Goal: Download file/media

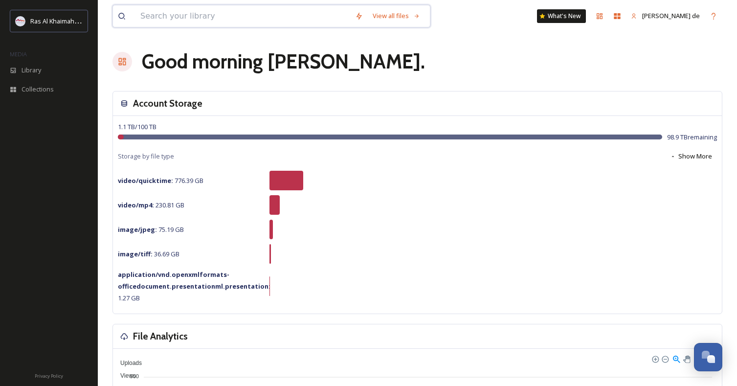
click at [265, 19] on input at bounding box center [242, 16] width 215 height 22
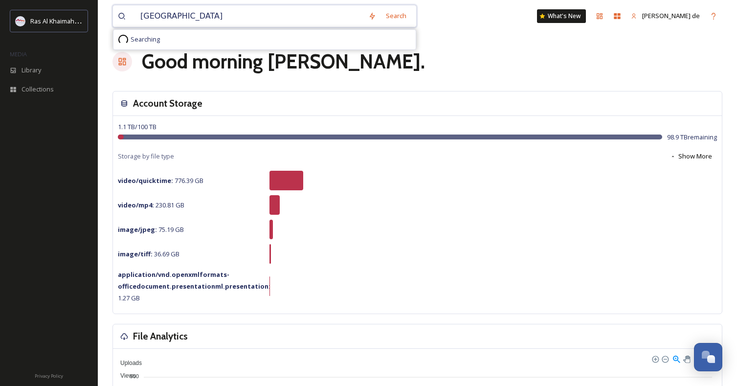
type input "JEBEL JAIS"
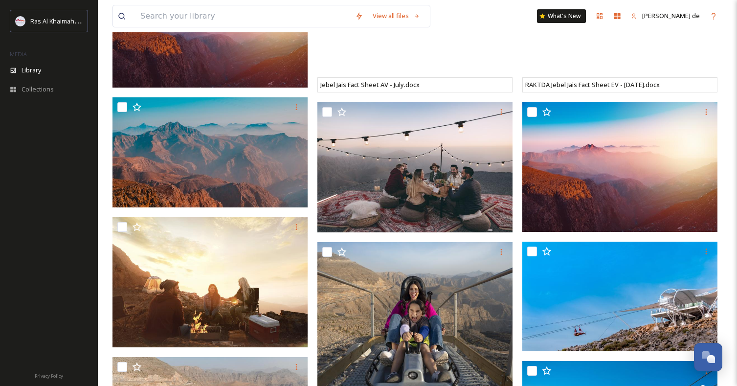
scroll to position [2179, 0]
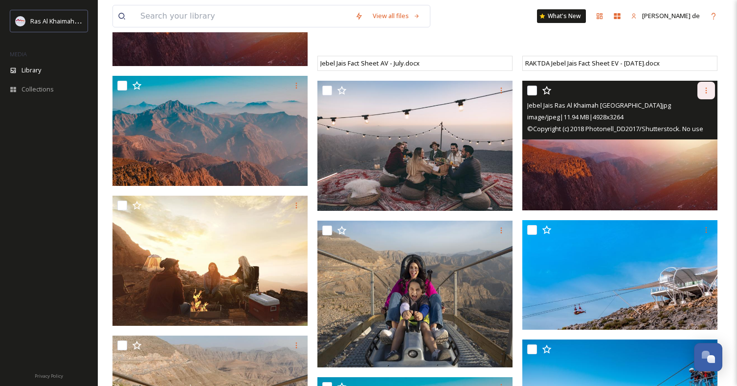
click at [709, 90] on icon at bounding box center [706, 91] width 8 height 8
click at [685, 130] on span "Download" at bounding box center [695, 130] width 30 height 9
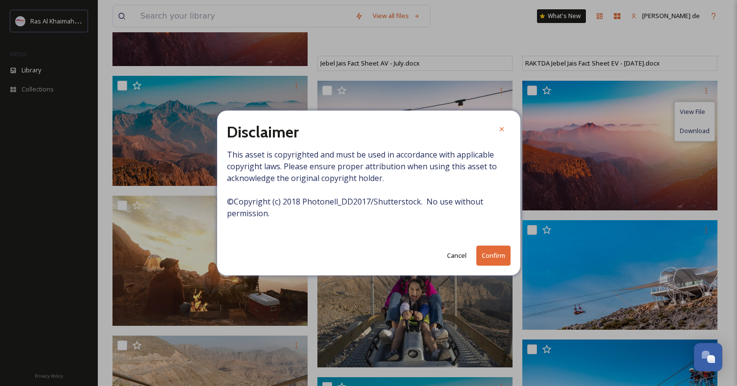
click at [498, 254] on button "Confirm" at bounding box center [493, 255] width 34 height 20
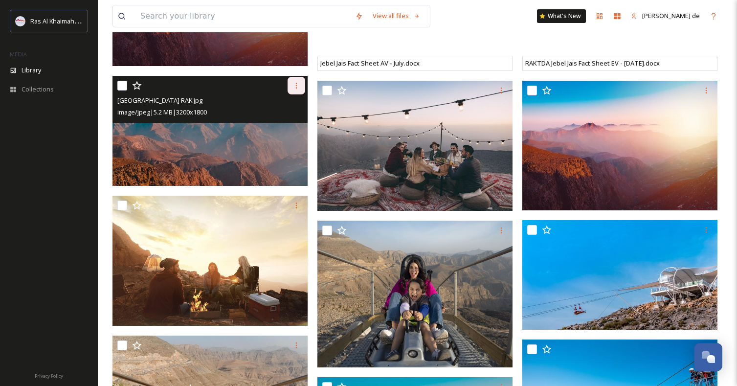
click at [298, 84] on icon at bounding box center [296, 86] width 8 height 8
click at [294, 122] on span "Download" at bounding box center [285, 125] width 30 height 9
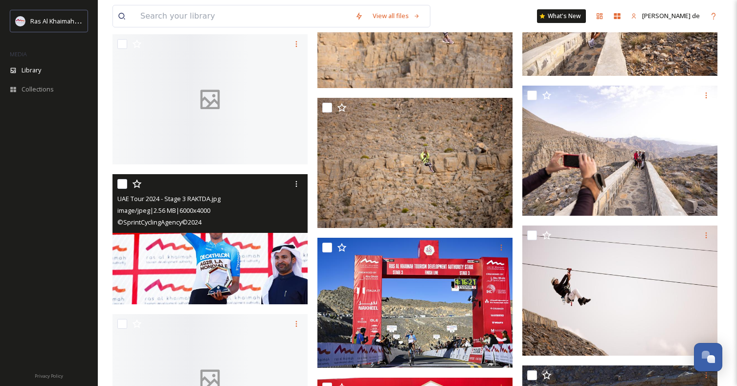
scroll to position [7664, 0]
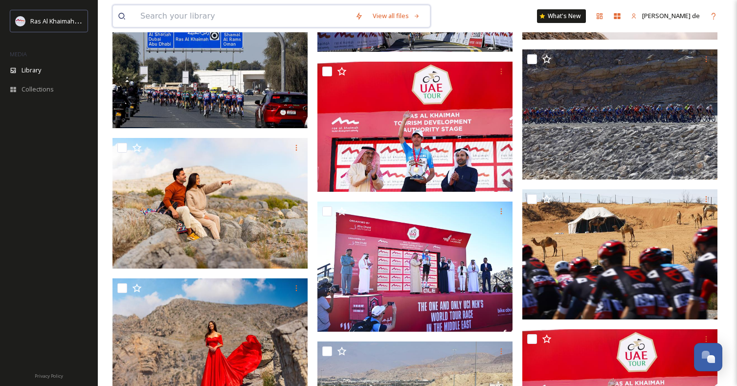
click at [227, 18] on input at bounding box center [242, 16] width 215 height 22
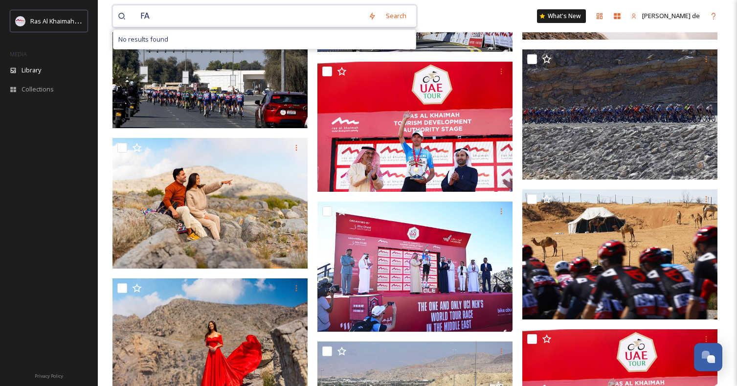
type input "F"
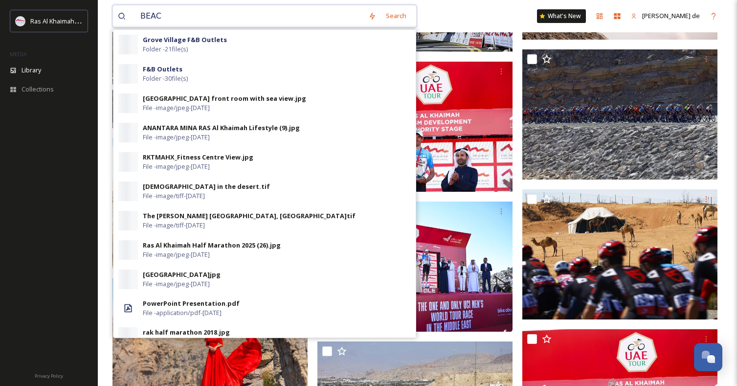
type input "BEACH"
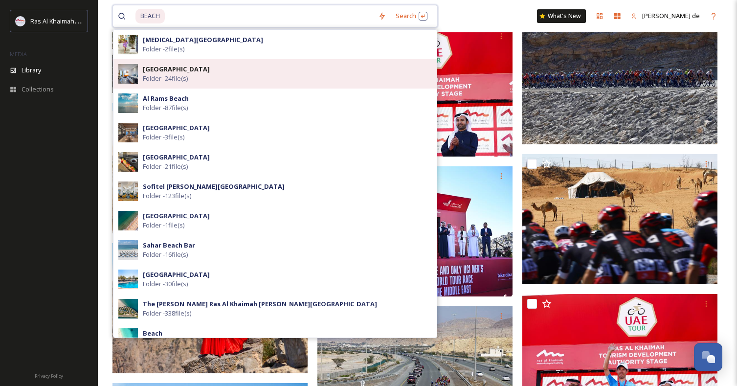
scroll to position [0, 0]
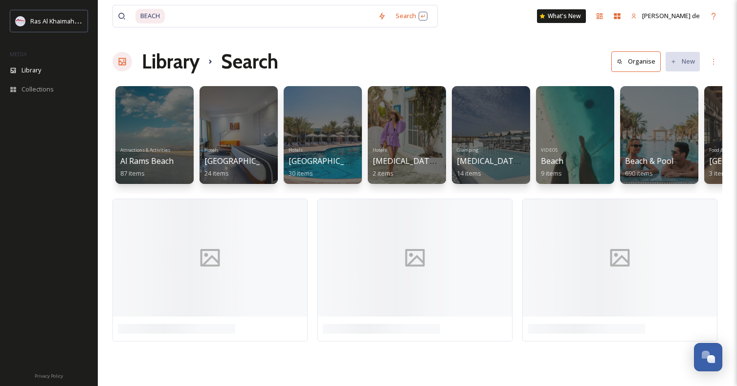
click at [539, 68] on div "Library Search Organise New" at bounding box center [417, 61] width 610 height 29
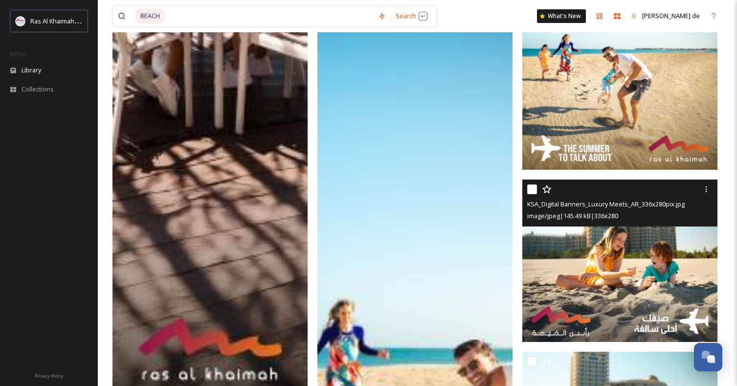
scroll to position [5054, 0]
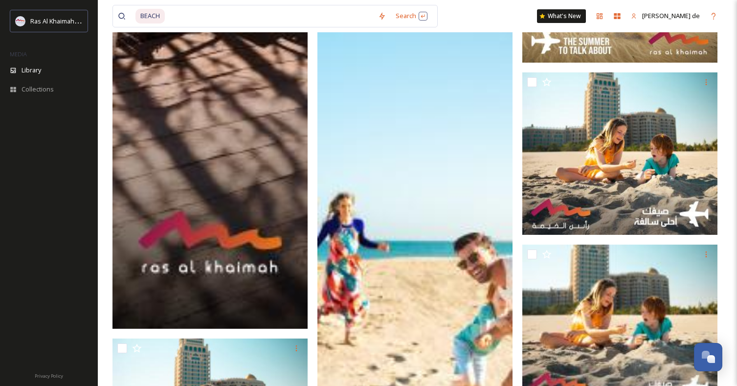
click at [441, 199] on img at bounding box center [414, 267] width 195 height 975
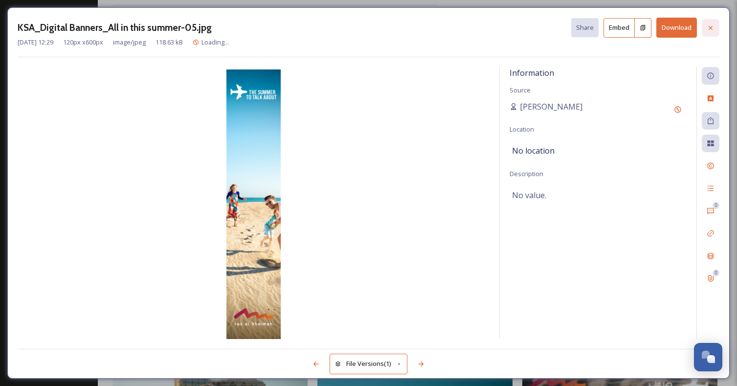
click at [712, 25] on icon at bounding box center [710, 28] width 8 height 8
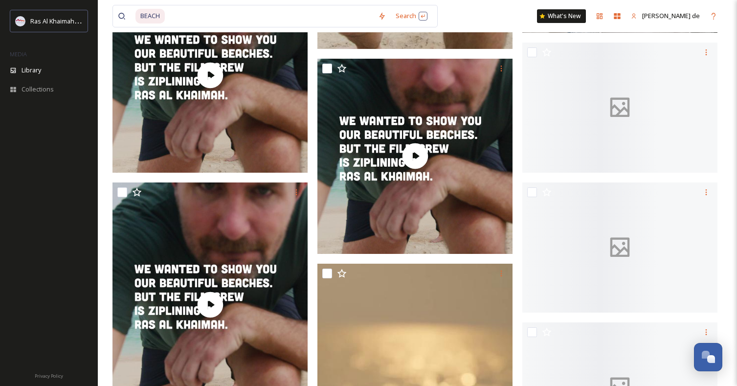
scroll to position [8790, 0]
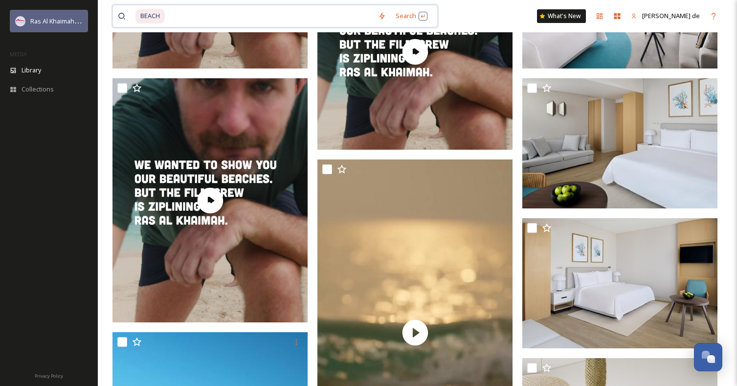
drag, startPoint x: 181, startPoint y: 14, endPoint x: 76, endPoint y: 17, distance: 105.7
type input "B"
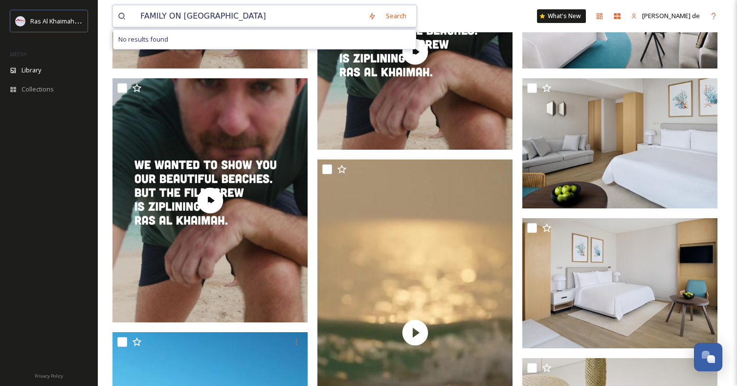
click at [191, 14] on input "FAMILY ON [GEOGRAPHIC_DATA]" at bounding box center [249, 16] width 228 height 22
type input "FAMILY ON THE BEACH"
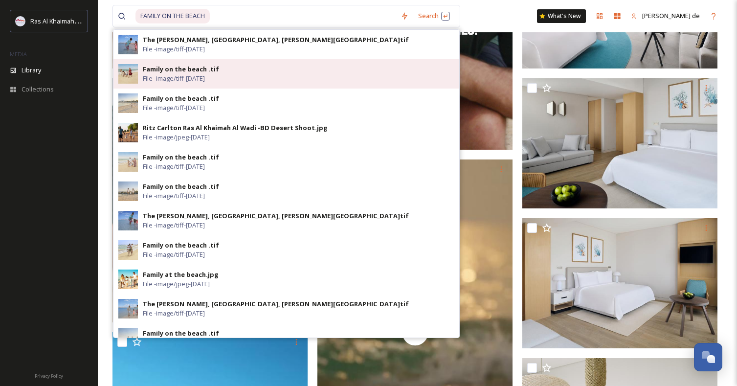
click at [306, 75] on div "Family on the beach .tif File - image/tiff - [DATE]" at bounding box center [298, 74] width 311 height 19
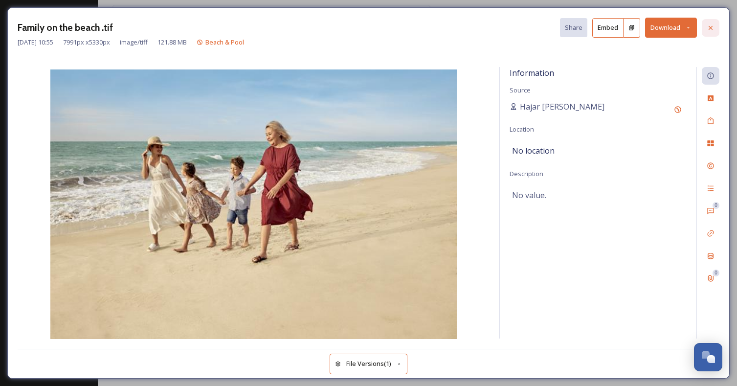
click at [713, 27] on icon at bounding box center [710, 28] width 8 height 8
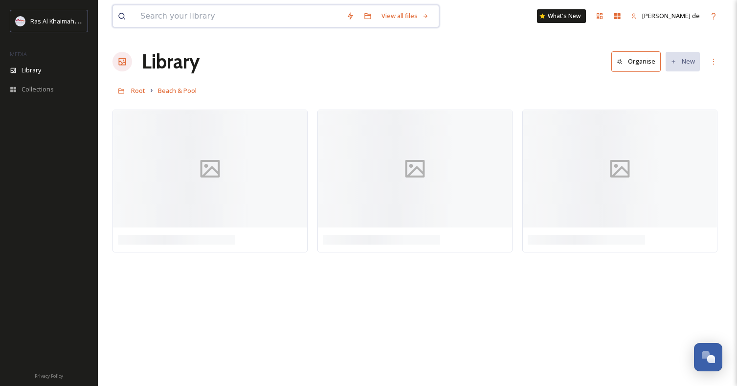
click at [237, 19] on input at bounding box center [238, 16] width 206 height 22
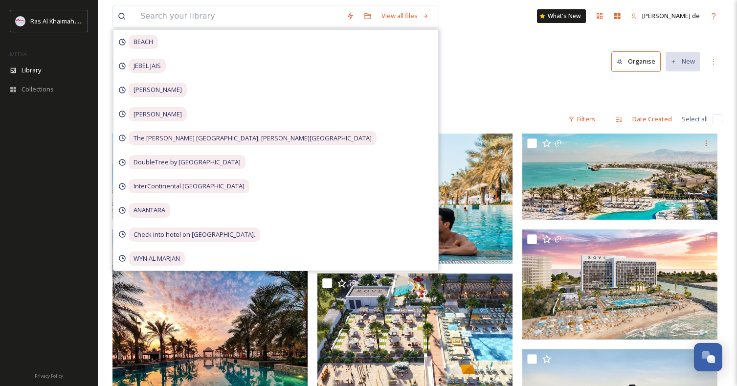
click at [478, 69] on div "Library Organise New" at bounding box center [417, 61] width 610 height 29
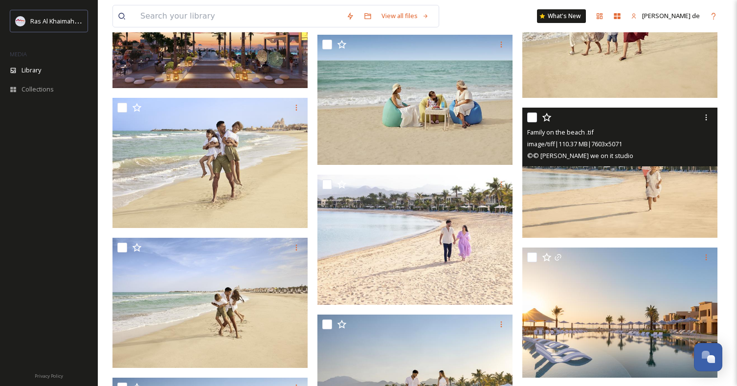
scroll to position [536, 0]
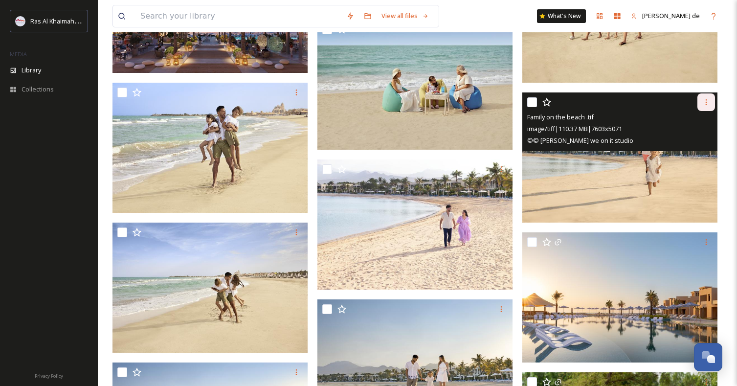
click at [706, 104] on icon at bounding box center [706, 102] width 8 height 8
click at [686, 140] on span "Download" at bounding box center [695, 142] width 30 height 9
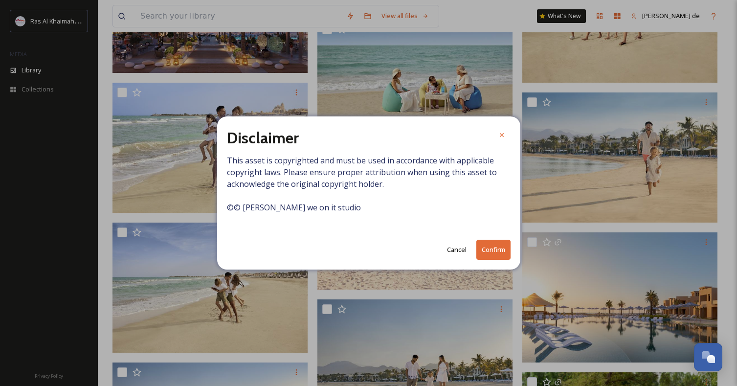
click at [491, 250] on button "Confirm" at bounding box center [493, 250] width 34 height 20
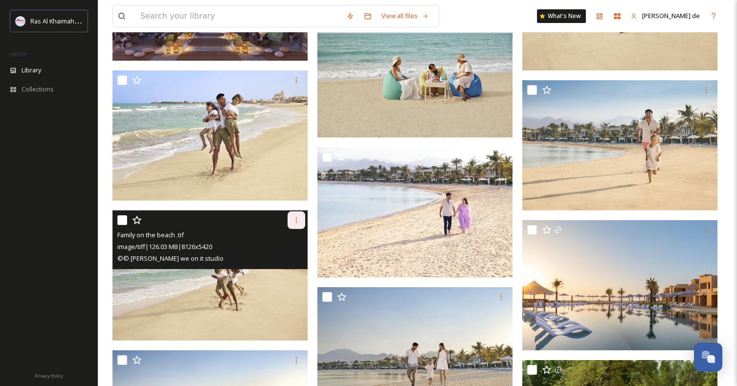
scroll to position [543, 0]
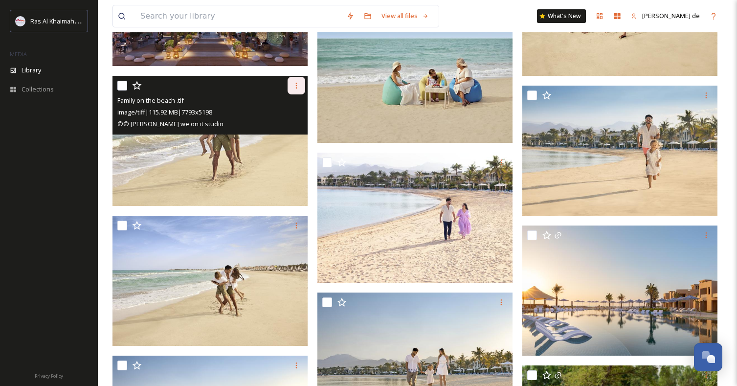
click at [295, 86] on icon at bounding box center [296, 86] width 8 height 8
click at [119, 85] on input "checkbox" at bounding box center [122, 86] width 10 height 10
checkbox input "true"
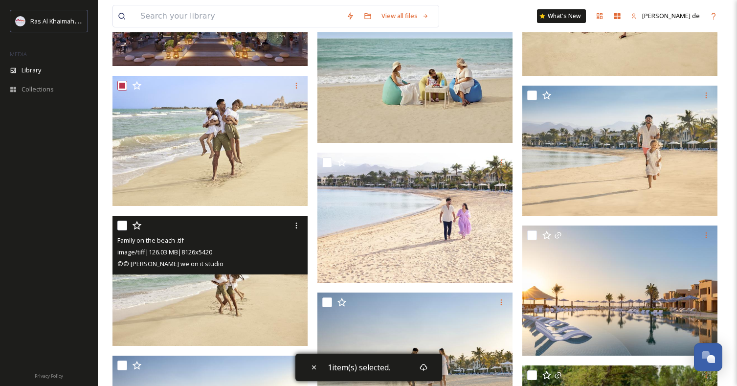
click at [118, 224] on input "checkbox" at bounding box center [122, 226] width 10 height 10
checkbox input "true"
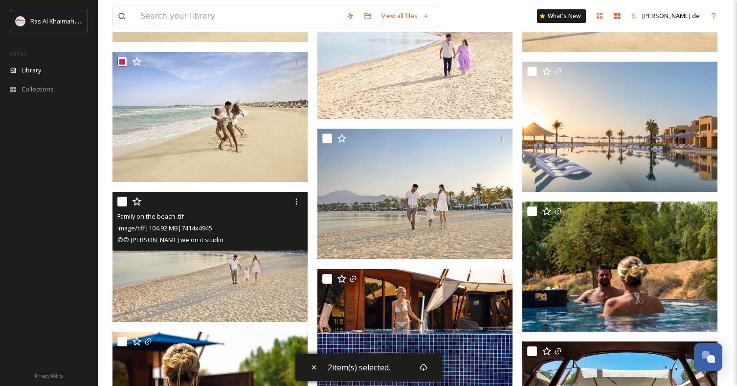
scroll to position [714, 0]
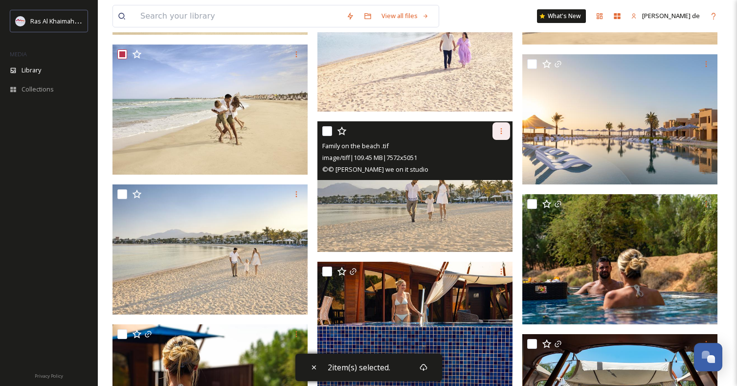
click at [505, 128] on div at bounding box center [501, 131] width 18 height 18
click at [326, 130] on input "checkbox" at bounding box center [327, 131] width 10 height 10
checkbox input "true"
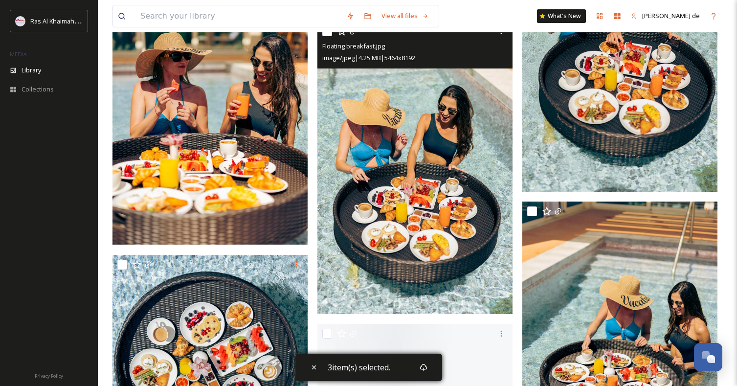
scroll to position [5035, 0]
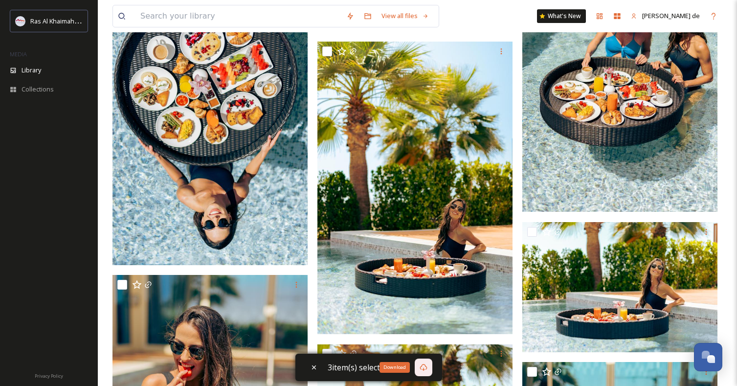
click at [425, 370] on icon at bounding box center [423, 367] width 8 height 8
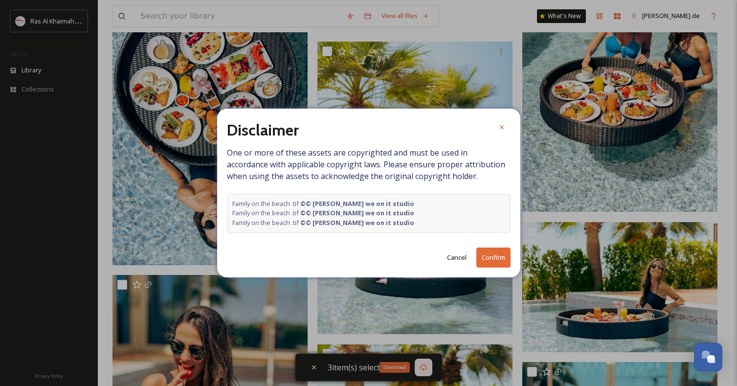
click at [487, 264] on button "Confirm" at bounding box center [493, 257] width 34 height 20
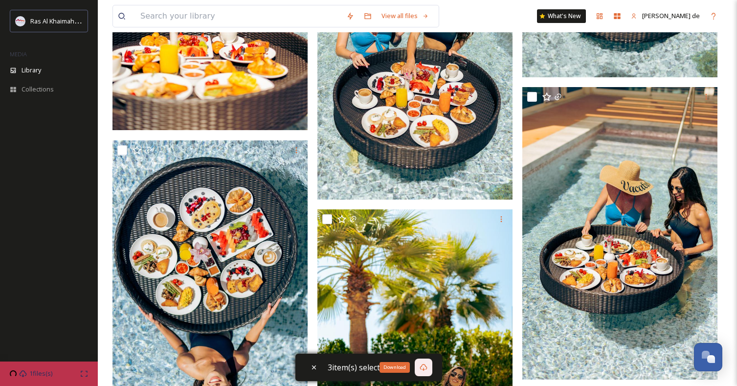
scroll to position [4888, 0]
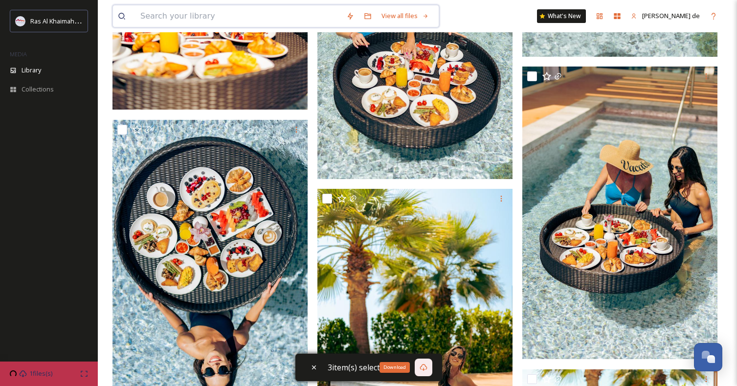
click at [206, 15] on input at bounding box center [238, 16] width 206 height 22
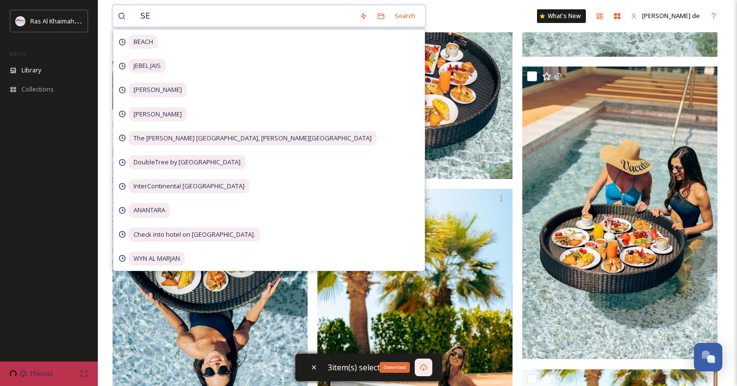
type input "SEA"
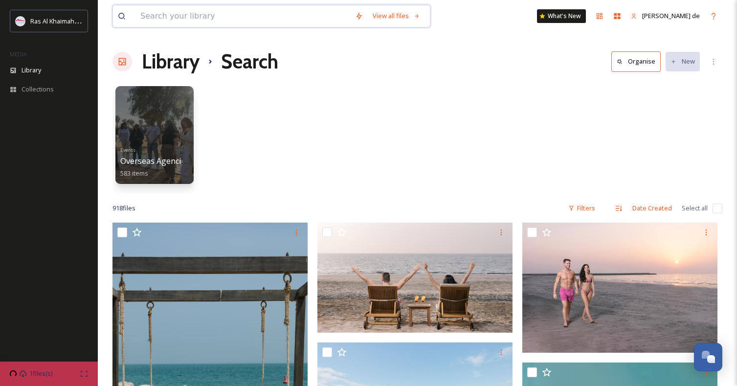
click at [197, 17] on input at bounding box center [242, 16] width 215 height 22
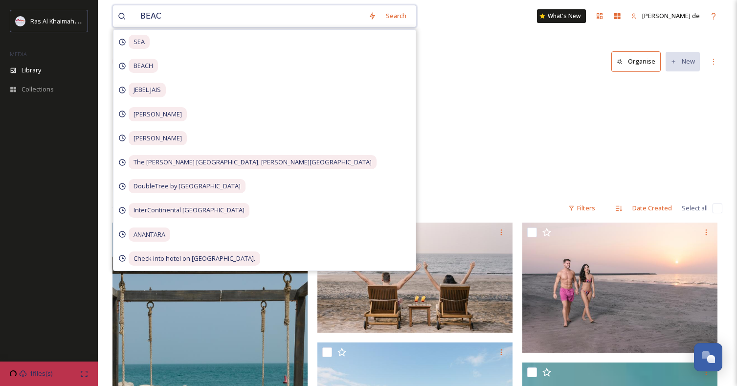
type input "BEACH"
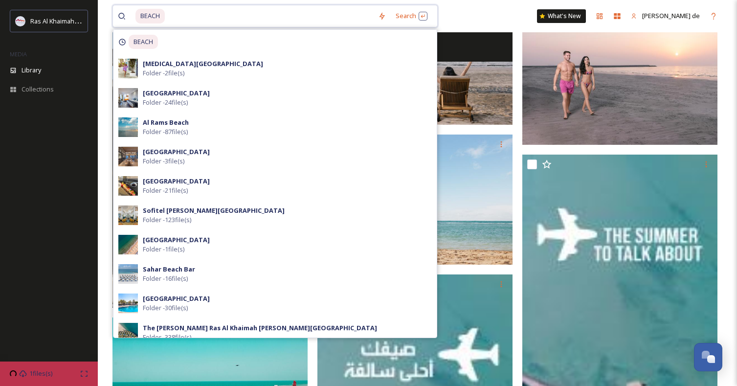
scroll to position [209, 0]
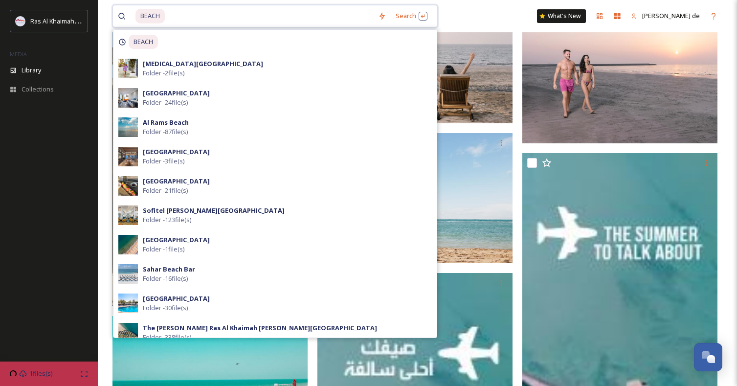
click at [242, 11] on input at bounding box center [269, 16] width 207 height 22
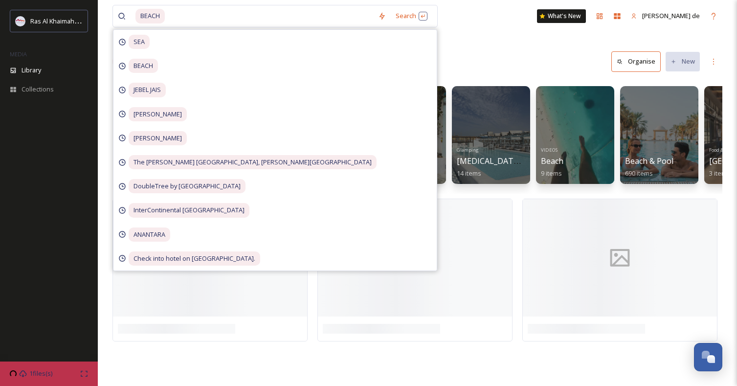
click at [505, 46] on div "BEACH Search [GEOGRAPHIC_DATA] [GEOGRAPHIC_DATA] [PERSON_NAME] [PERSON_NAME] [G…" at bounding box center [417, 193] width 639 height 386
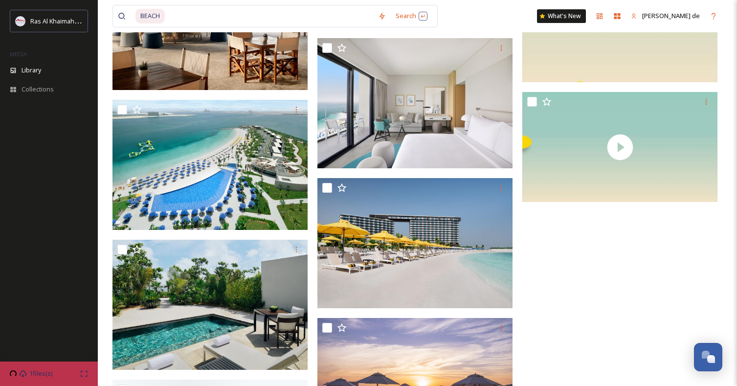
scroll to position [11528, 0]
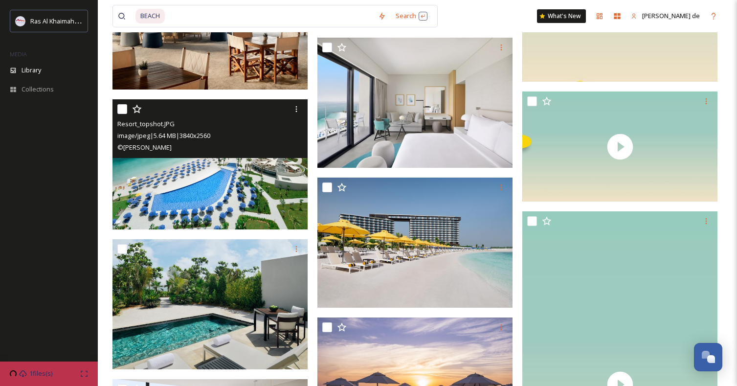
click at [263, 189] on img at bounding box center [209, 164] width 195 height 130
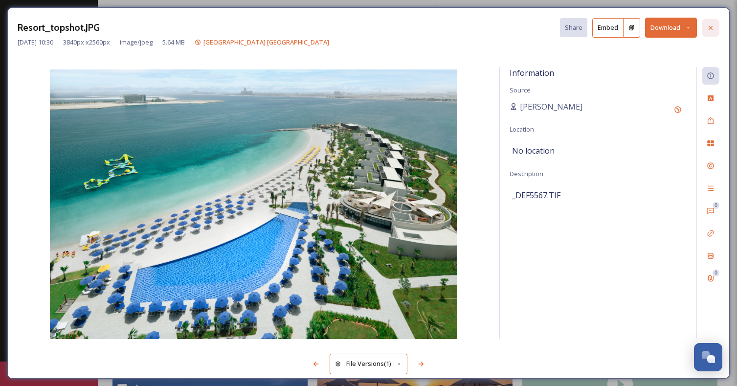
click at [713, 24] on icon at bounding box center [710, 28] width 8 height 8
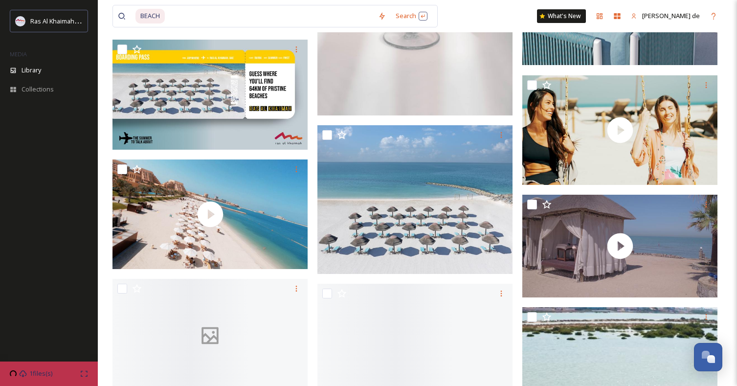
scroll to position [23608, 0]
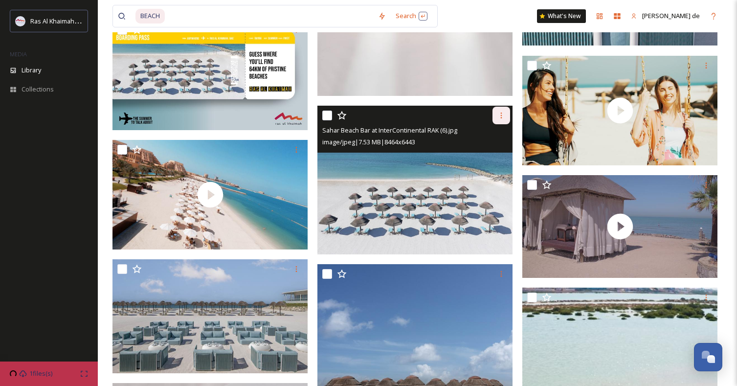
click at [501, 116] on icon at bounding box center [501, 115] width 8 height 8
click at [499, 156] on span "Download" at bounding box center [490, 155] width 30 height 9
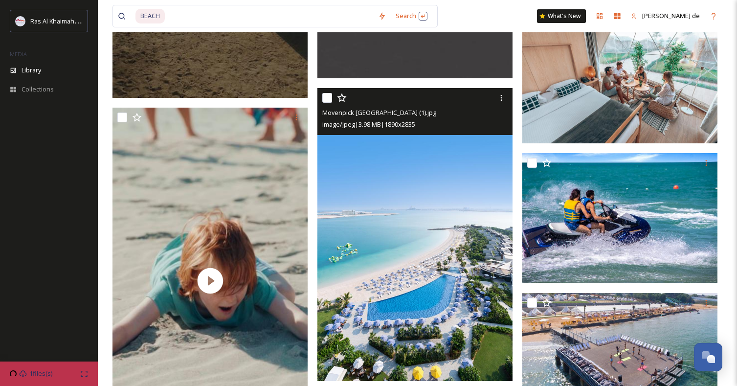
scroll to position [26080, 0]
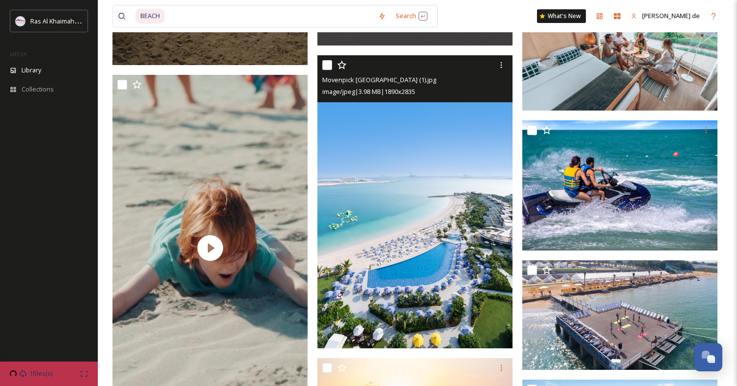
click at [422, 258] on img at bounding box center [414, 201] width 195 height 293
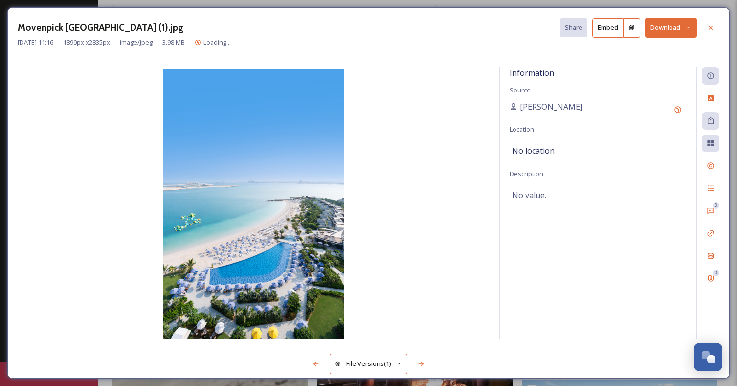
click at [661, 34] on button "Download" at bounding box center [671, 28] width 52 height 20
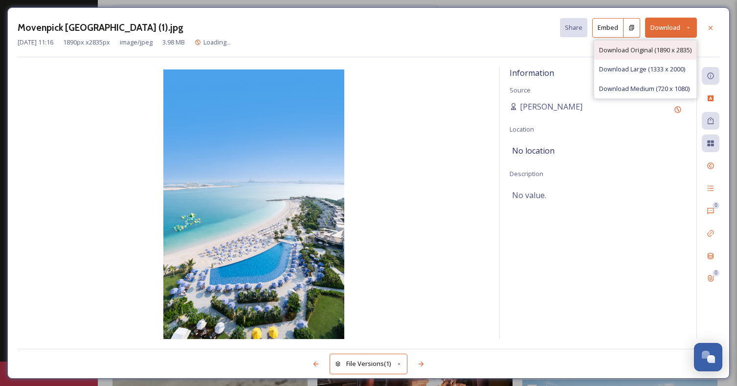
click at [639, 47] on span "Download Original (1890 x 2835)" at bounding box center [645, 49] width 92 height 9
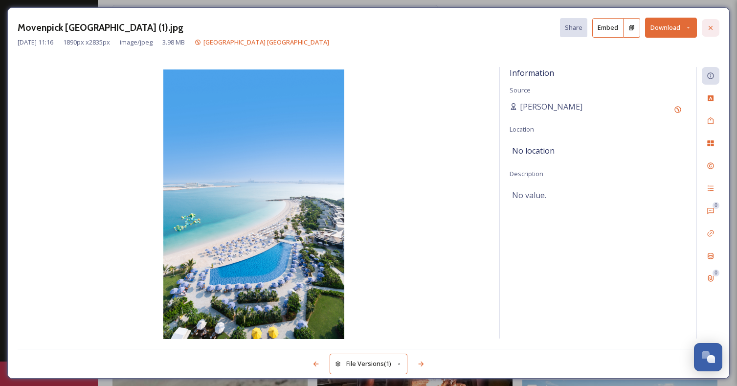
click at [711, 25] on icon at bounding box center [710, 28] width 8 height 8
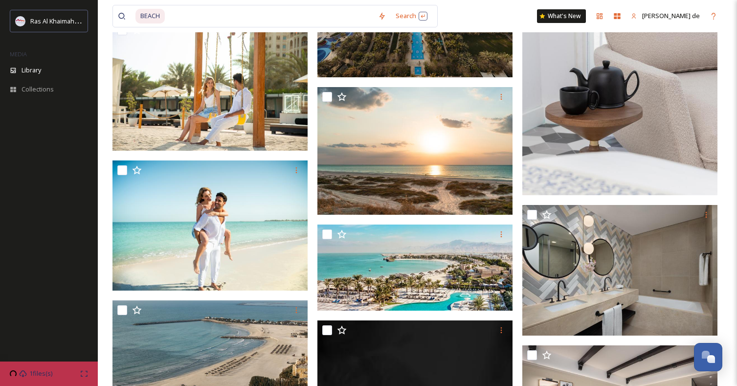
scroll to position [31143, 0]
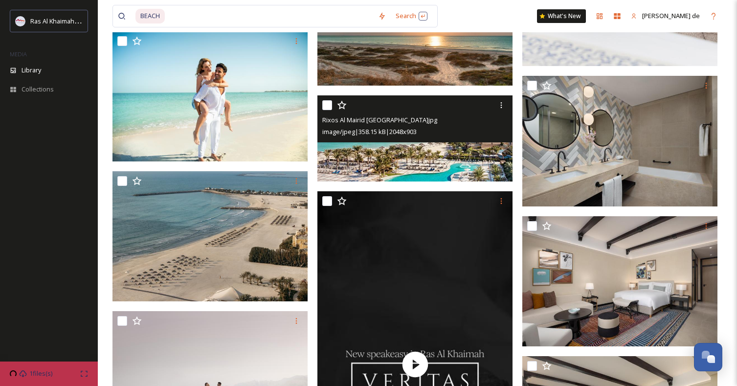
click at [443, 171] on img at bounding box center [414, 138] width 195 height 86
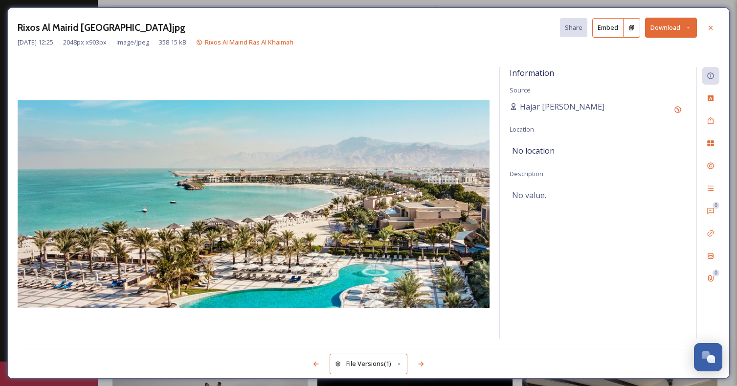
click at [681, 25] on button "Download" at bounding box center [671, 28] width 52 height 20
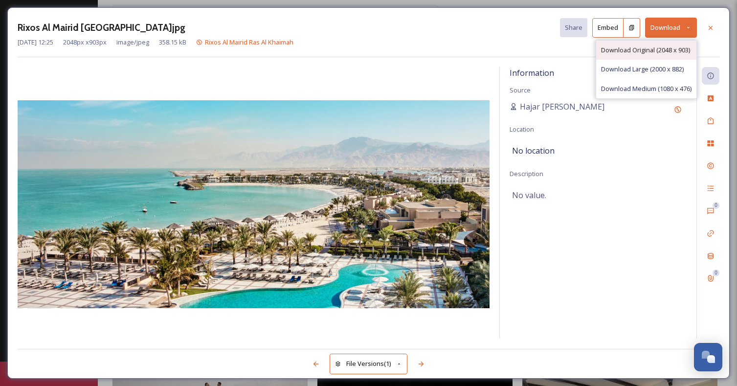
click at [662, 54] on span "Download Original (2048 x 903)" at bounding box center [645, 49] width 89 height 9
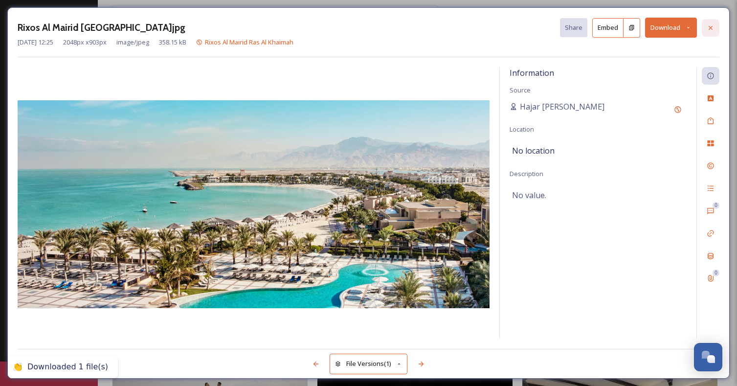
click at [708, 29] on icon at bounding box center [710, 28] width 8 height 8
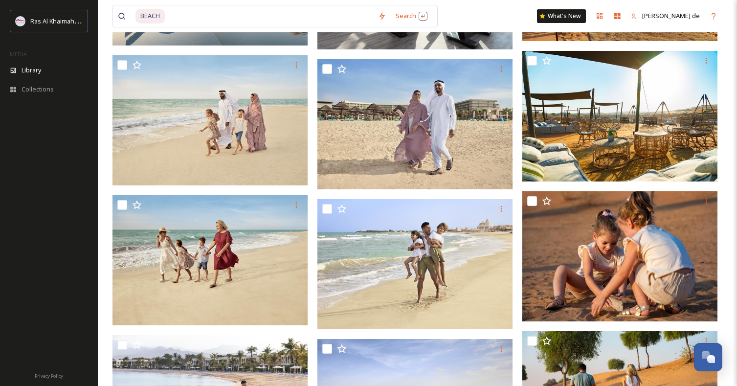
scroll to position [33987, 0]
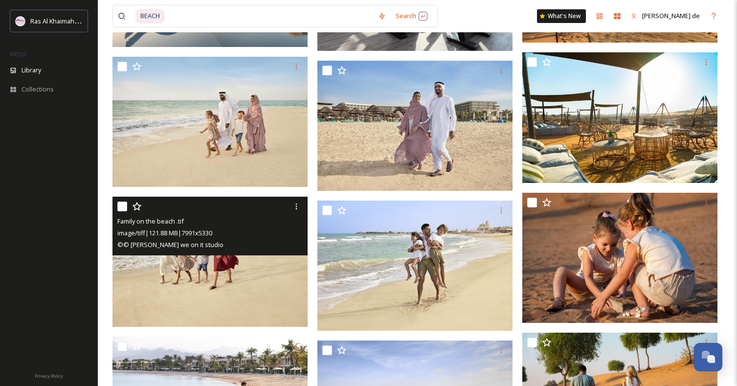
click at [196, 264] on img at bounding box center [209, 262] width 195 height 130
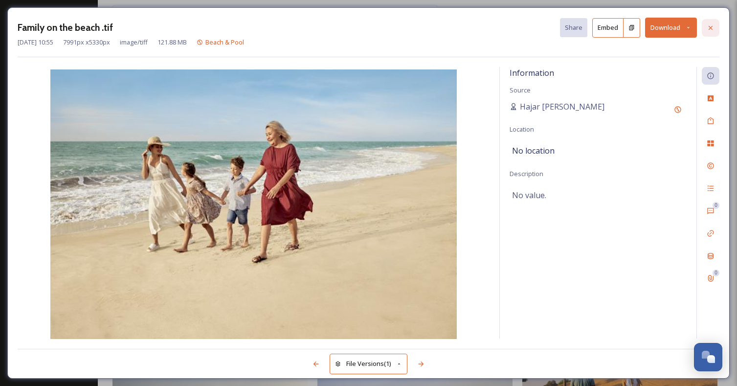
click at [707, 27] on icon at bounding box center [710, 28] width 8 height 8
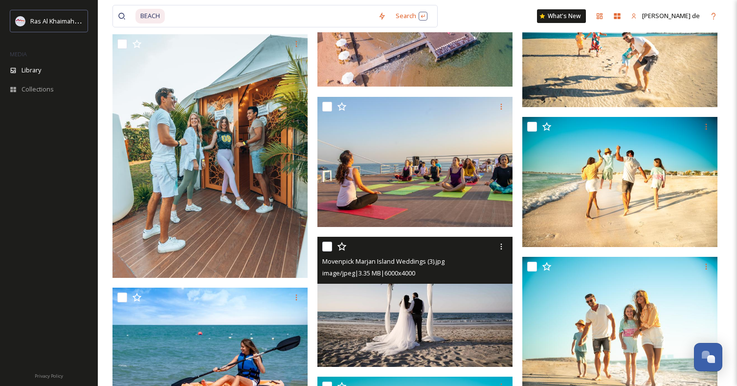
scroll to position [27072, 0]
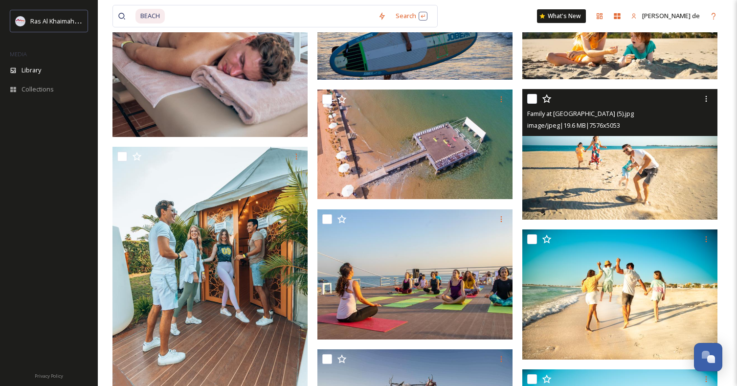
click at [619, 138] on img at bounding box center [619, 154] width 195 height 130
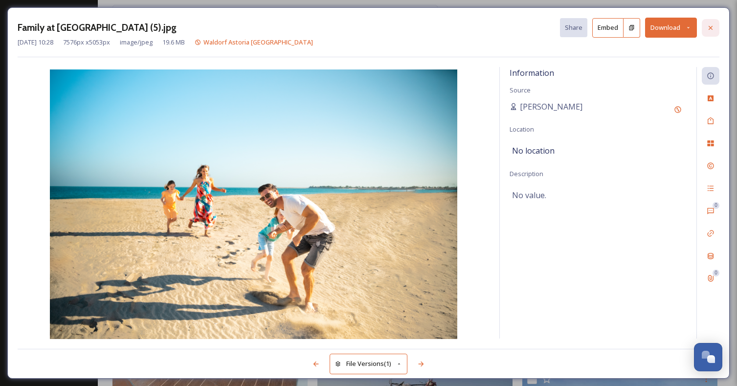
click at [712, 33] on div at bounding box center [711, 28] width 18 height 18
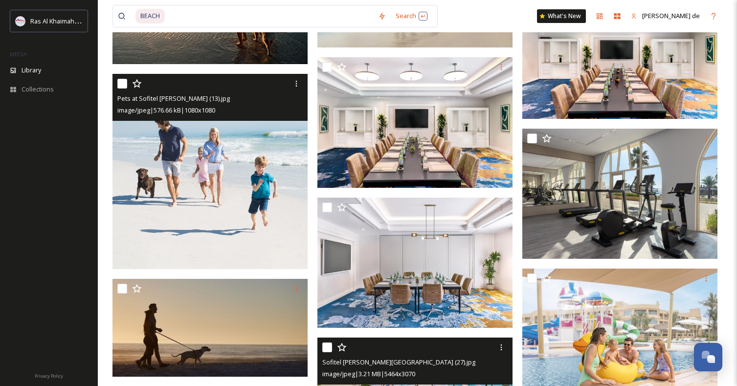
click at [252, 182] on img at bounding box center [209, 171] width 195 height 195
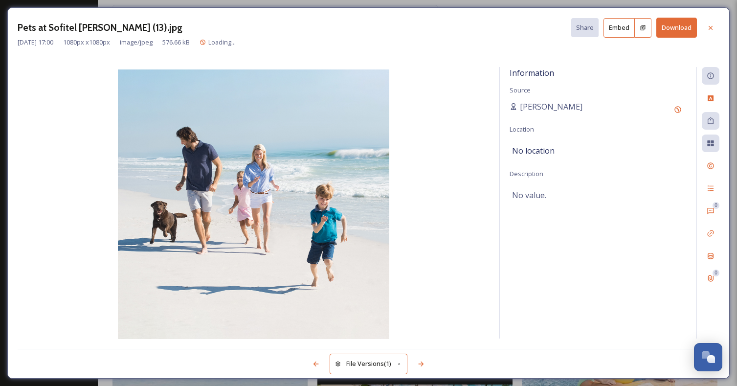
click at [684, 22] on button "Download" at bounding box center [676, 28] width 41 height 20
click at [715, 27] on div at bounding box center [711, 28] width 18 height 18
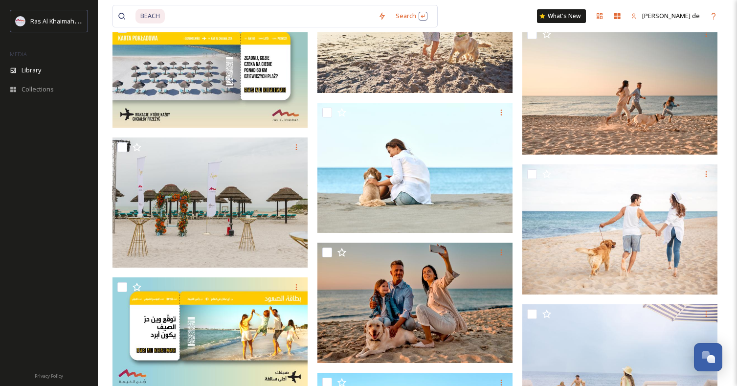
scroll to position [17316, 0]
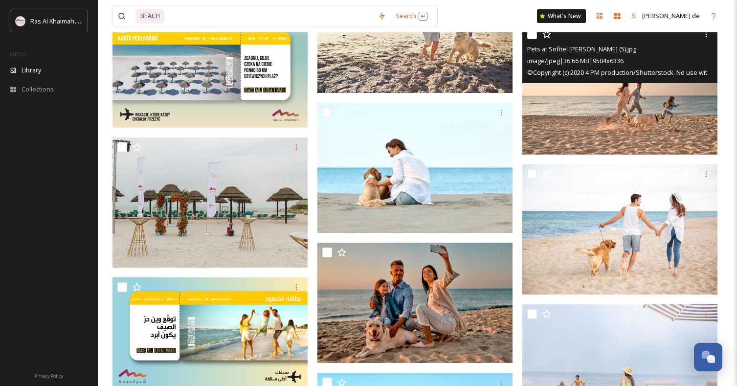
click at [651, 102] on img at bounding box center [619, 89] width 195 height 130
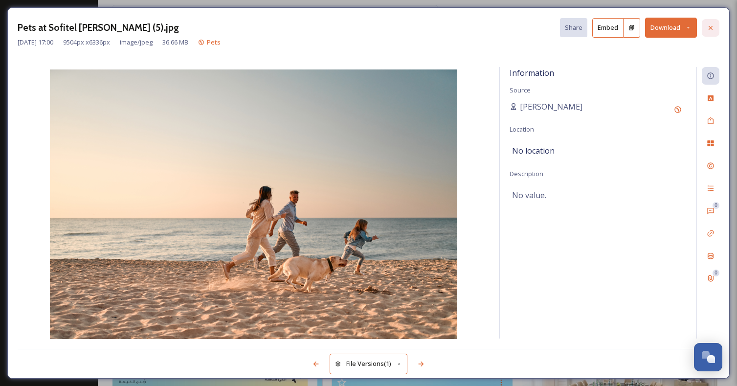
click at [712, 24] on icon at bounding box center [710, 28] width 8 height 8
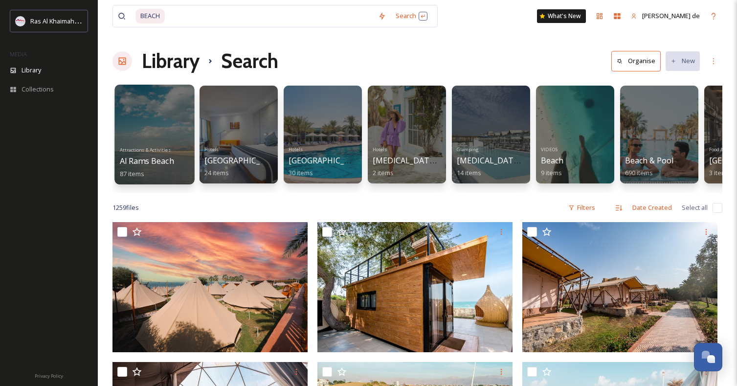
click at [174, 147] on div "Attractions & Activities [GEOGRAPHIC_DATA] 87 items" at bounding box center [155, 161] width 70 height 36
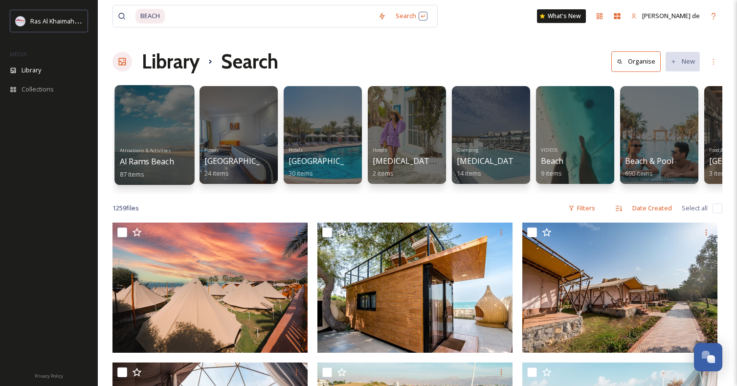
click at [171, 97] on div at bounding box center [154, 135] width 80 height 100
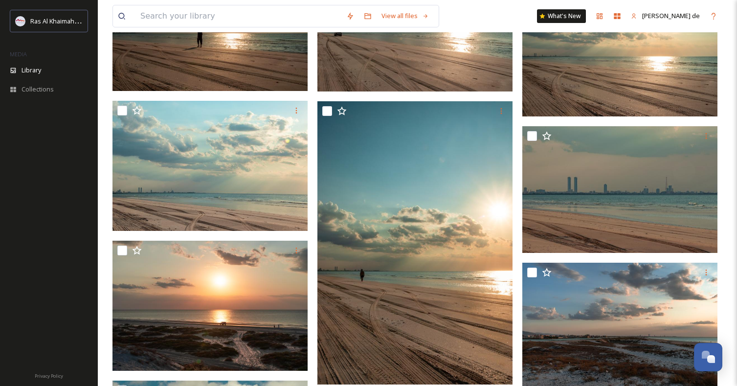
scroll to position [49, 0]
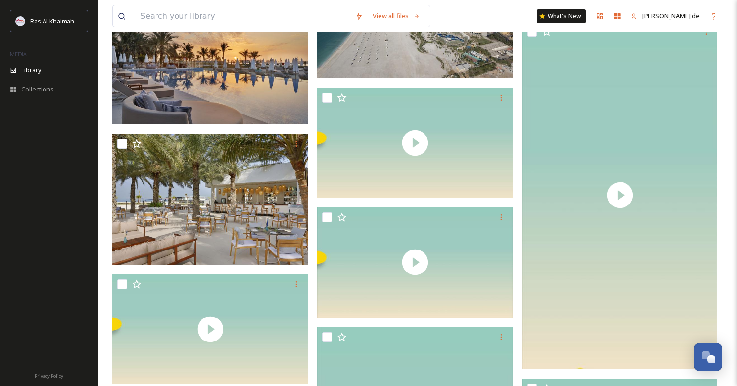
scroll to position [12627, 0]
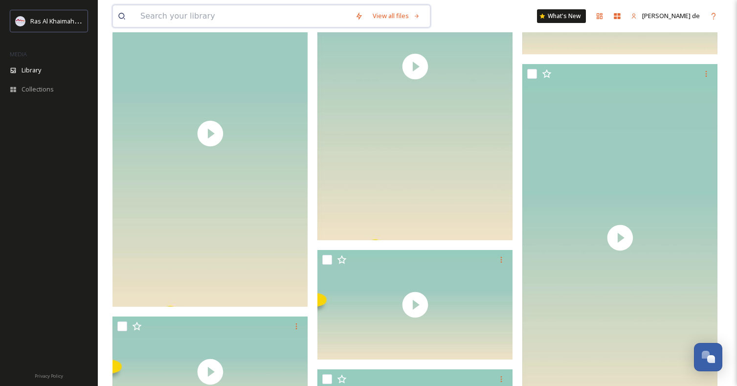
click at [228, 14] on input at bounding box center [242, 16] width 215 height 22
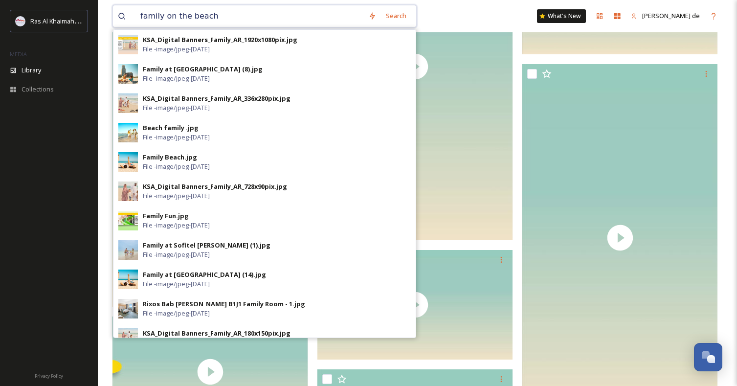
type input "family on the beach"
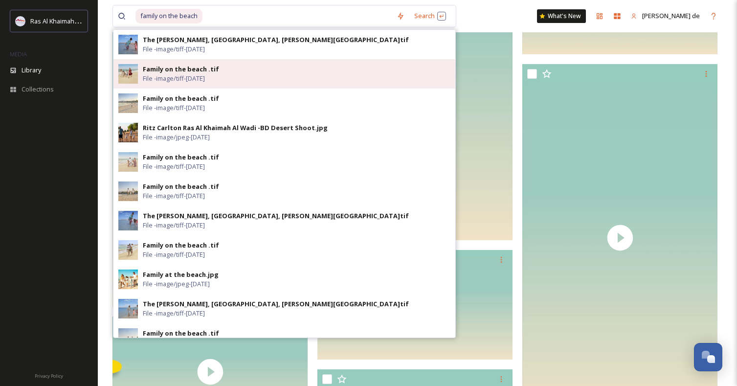
click at [349, 75] on div "Family on the beach .tif File - image/tiff - [DATE]" at bounding box center [297, 74] width 308 height 19
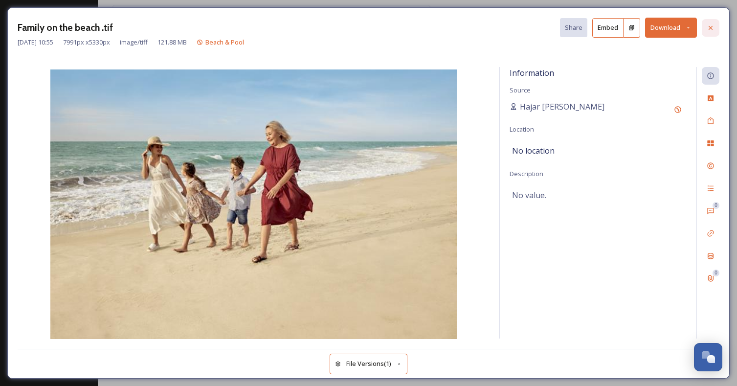
click at [715, 30] on div at bounding box center [711, 28] width 18 height 18
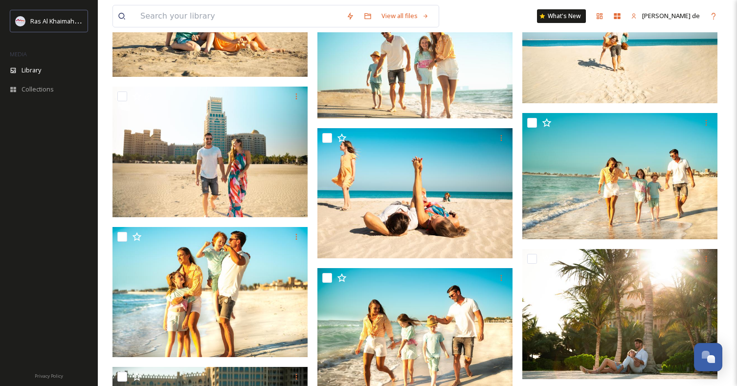
scroll to position [13599, 0]
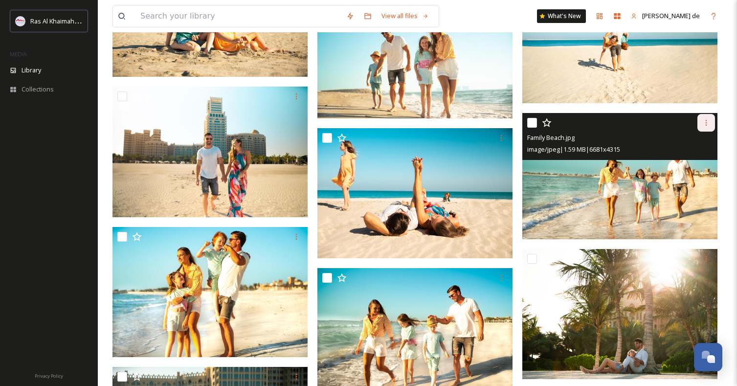
click at [702, 126] on icon at bounding box center [706, 123] width 8 height 8
click at [691, 164] on span "Download" at bounding box center [695, 162] width 30 height 9
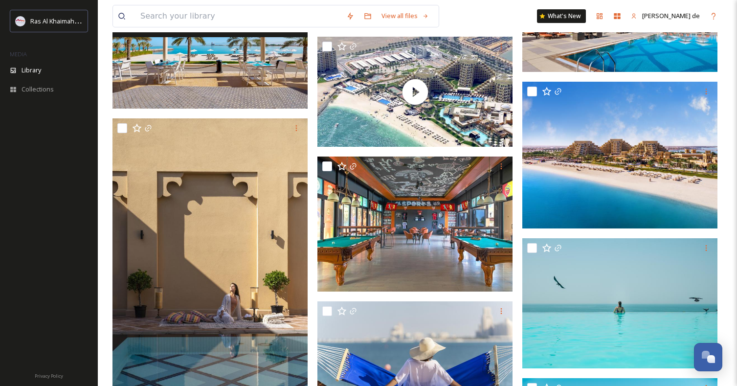
scroll to position [22304, 0]
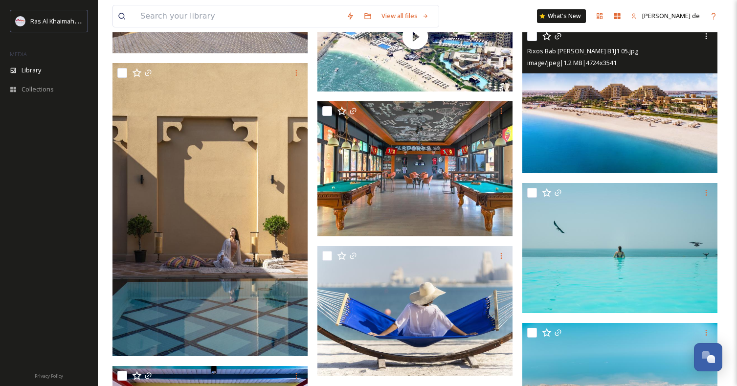
click at [680, 106] on img at bounding box center [619, 99] width 195 height 146
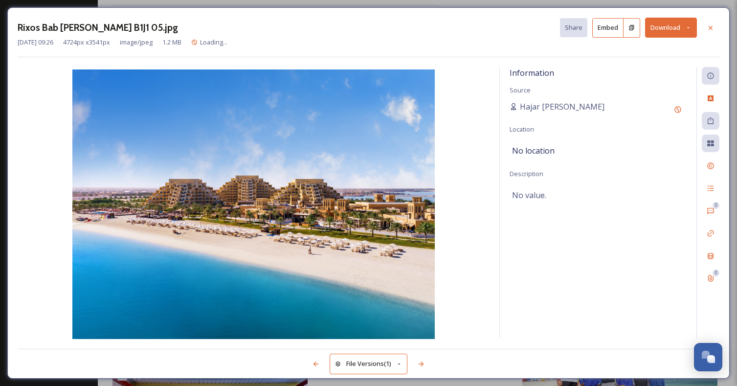
click at [677, 29] on button "Download" at bounding box center [671, 28] width 52 height 20
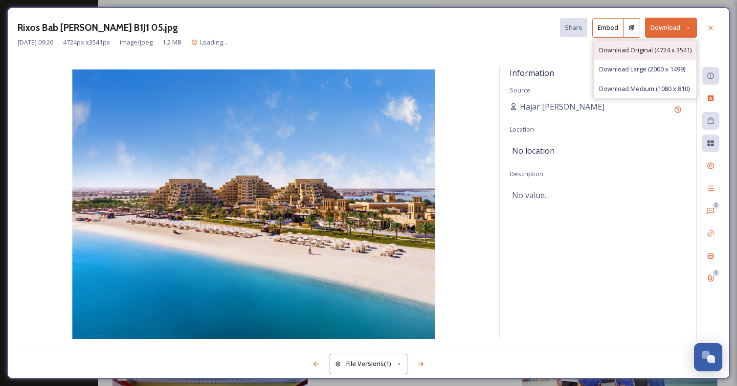
click at [640, 49] on span "Download Original (4724 x 3541)" at bounding box center [645, 49] width 92 height 9
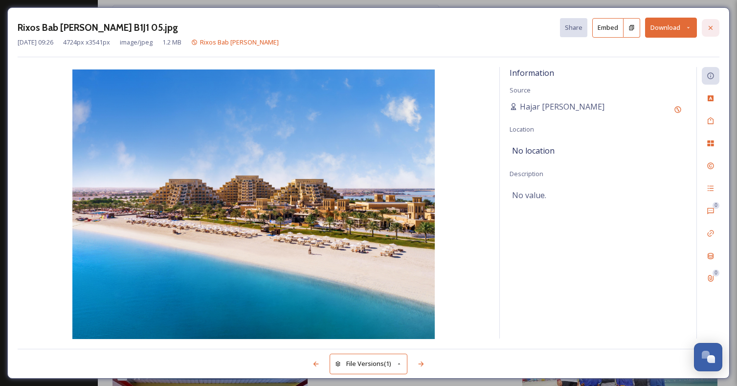
click at [711, 30] on icon at bounding box center [710, 28] width 8 height 8
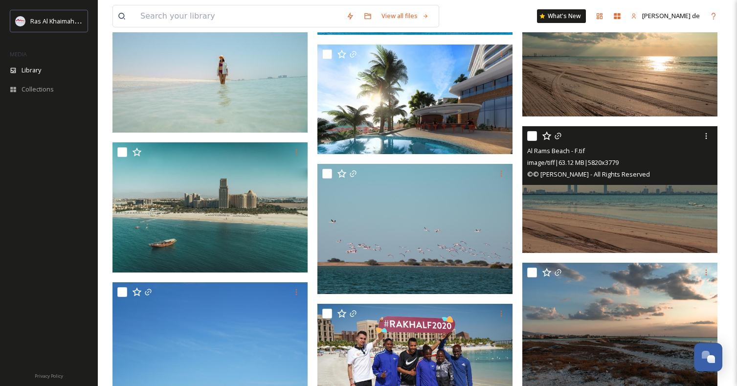
scroll to position [23384, 0]
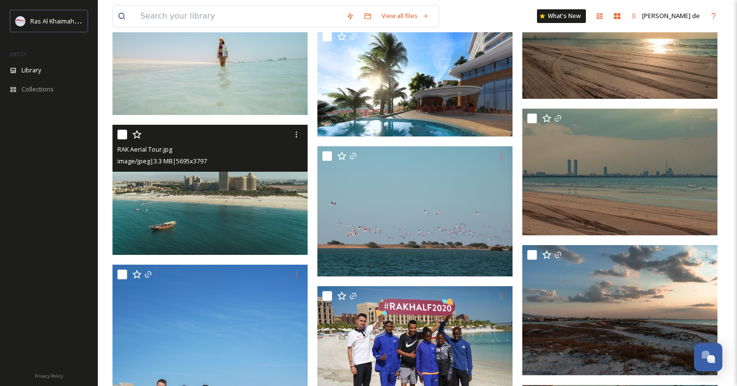
click at [216, 213] on img at bounding box center [209, 190] width 195 height 130
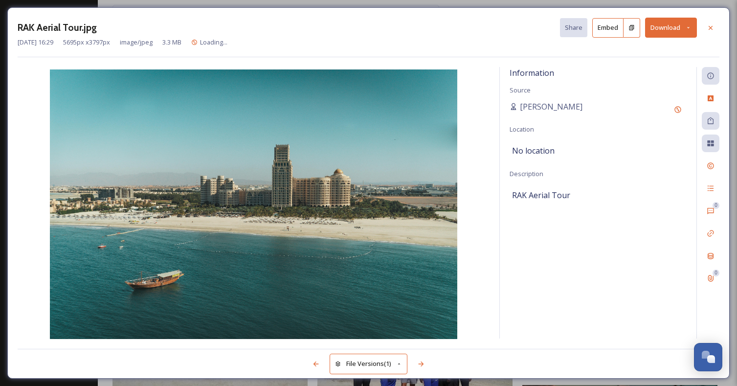
click at [671, 28] on button "Download" at bounding box center [671, 28] width 52 height 20
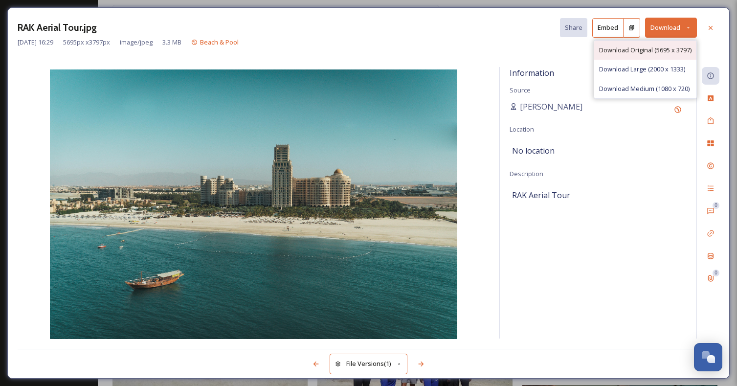
click at [622, 53] on span "Download Original (5695 x 3797)" at bounding box center [645, 49] width 92 height 9
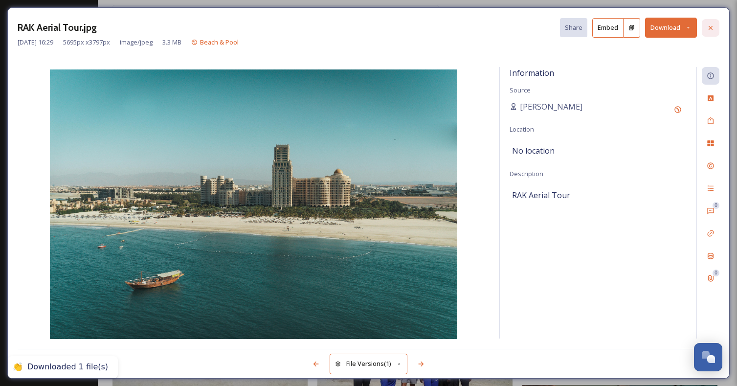
click at [708, 25] on icon at bounding box center [710, 28] width 8 height 8
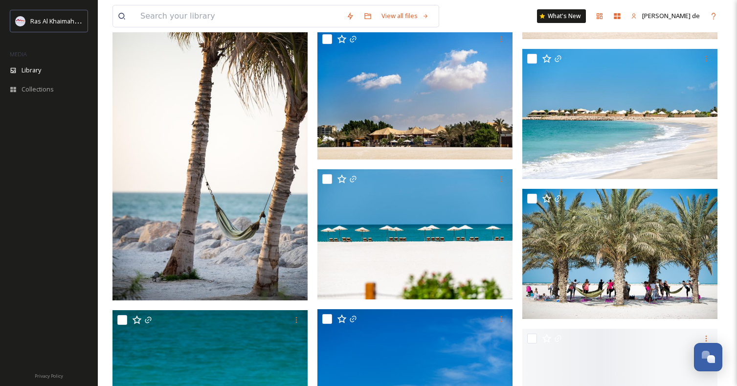
scroll to position [32168, 0]
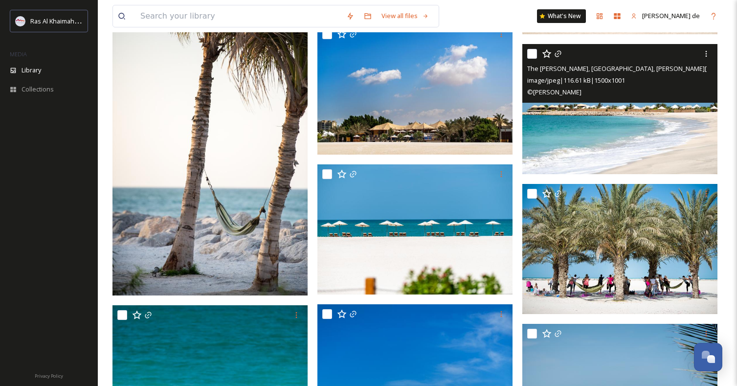
click at [641, 139] on img at bounding box center [619, 109] width 195 height 130
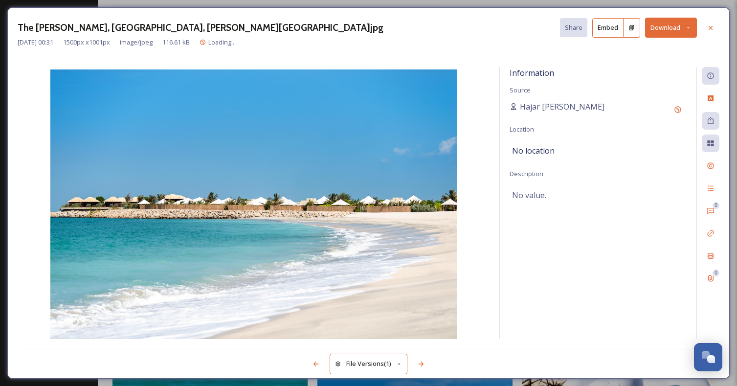
click at [674, 23] on button "Download" at bounding box center [671, 28] width 52 height 20
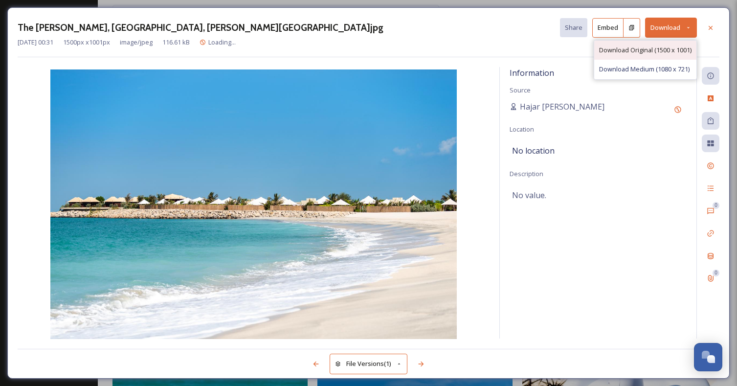
click at [655, 53] on span "Download Original (1500 x 1001)" at bounding box center [645, 49] width 92 height 9
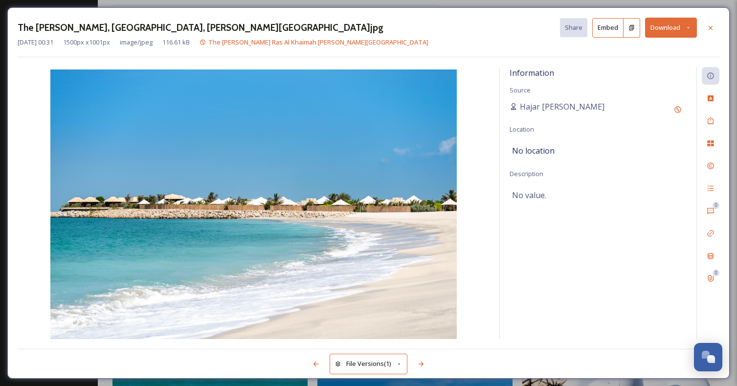
click at [675, 21] on button "Download" at bounding box center [671, 28] width 52 height 20
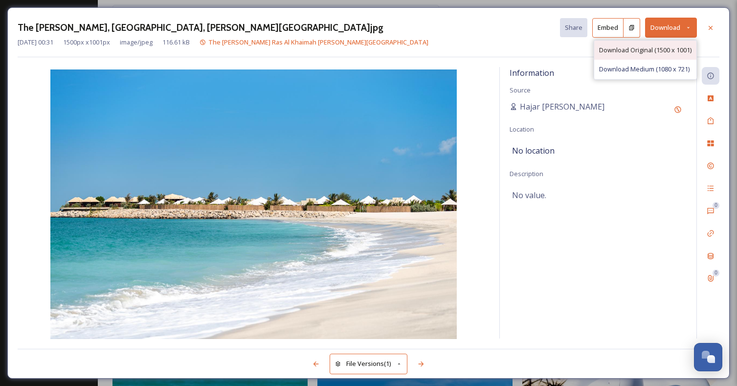
click at [645, 46] on span "Download Original (1500 x 1001)" at bounding box center [645, 49] width 92 height 9
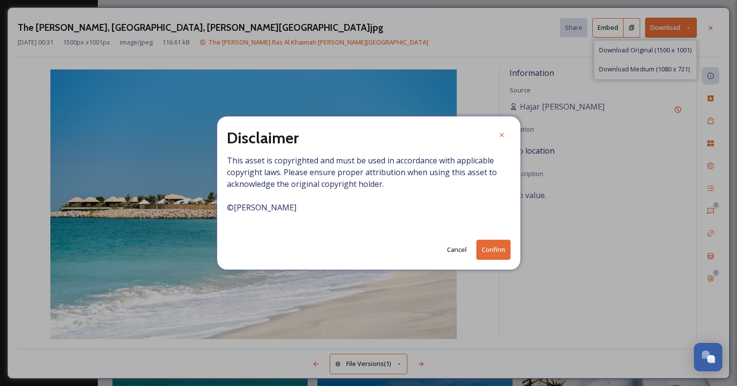
click at [491, 252] on button "Confirm" at bounding box center [493, 250] width 34 height 20
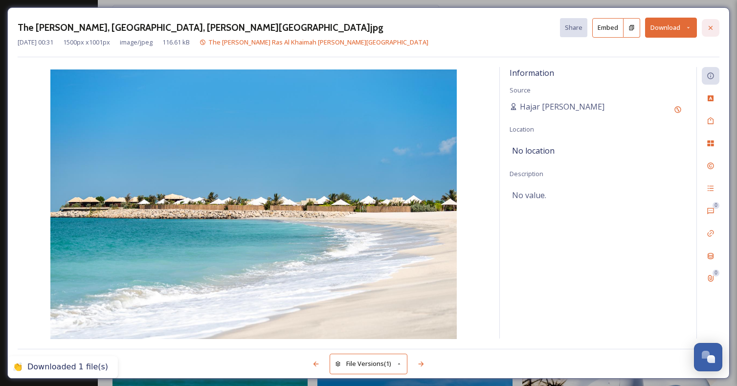
click at [710, 28] on icon at bounding box center [710, 28] width 8 height 8
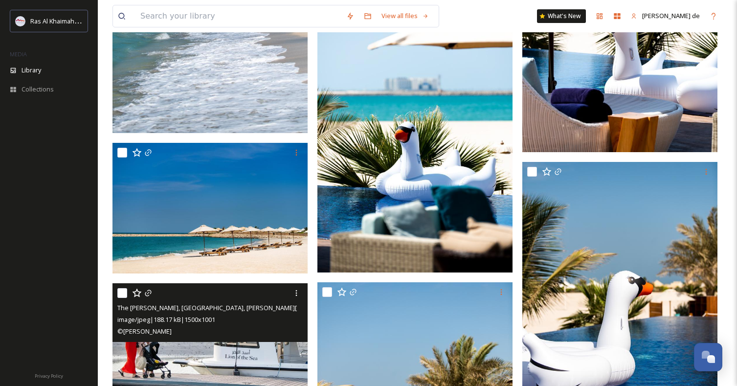
scroll to position [32971, 0]
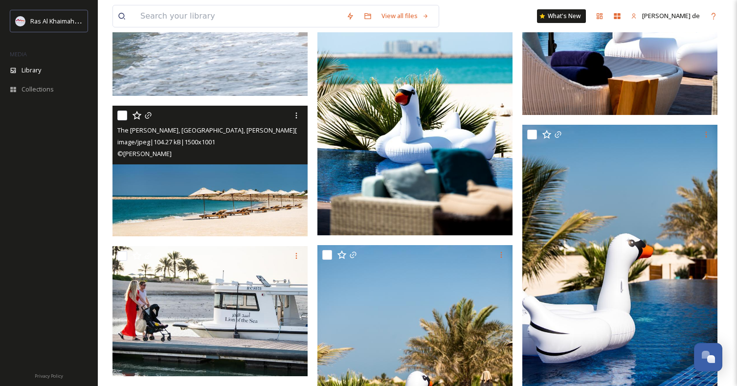
click at [199, 159] on div "© [PERSON_NAME]" at bounding box center [211, 154] width 188 height 12
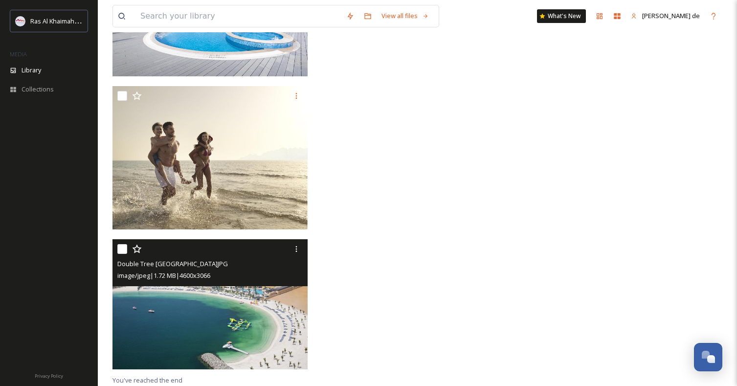
scroll to position [39275, 0]
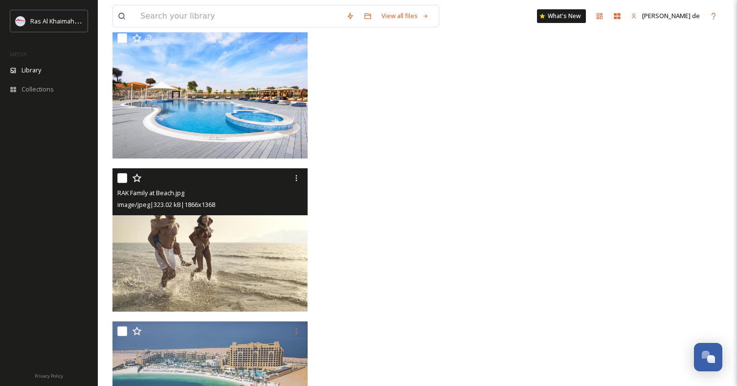
click at [252, 264] on img at bounding box center [209, 239] width 195 height 143
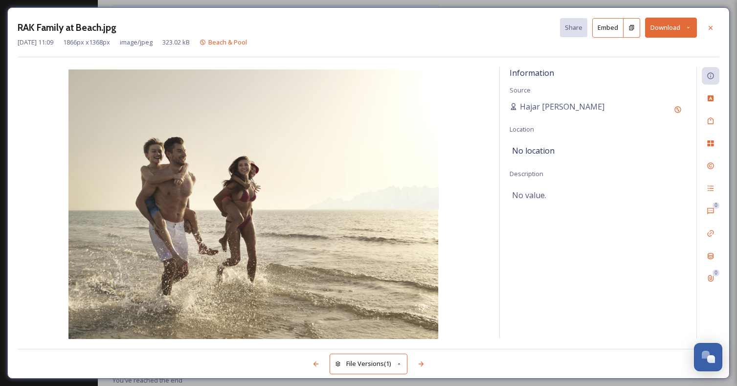
click at [669, 23] on button "Download" at bounding box center [671, 28] width 52 height 20
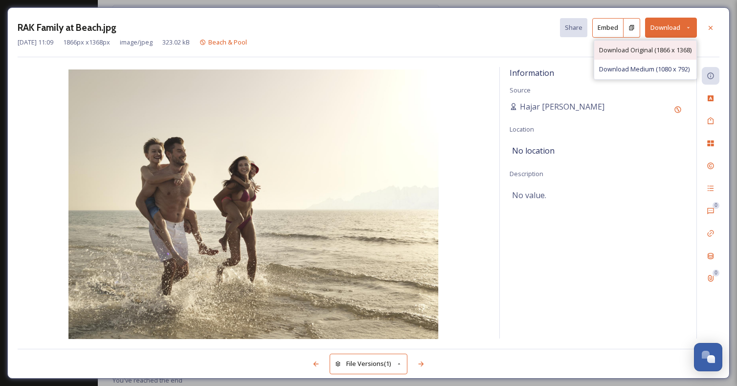
click at [646, 46] on span "Download Original (1866 x 1368)" at bounding box center [645, 49] width 92 height 9
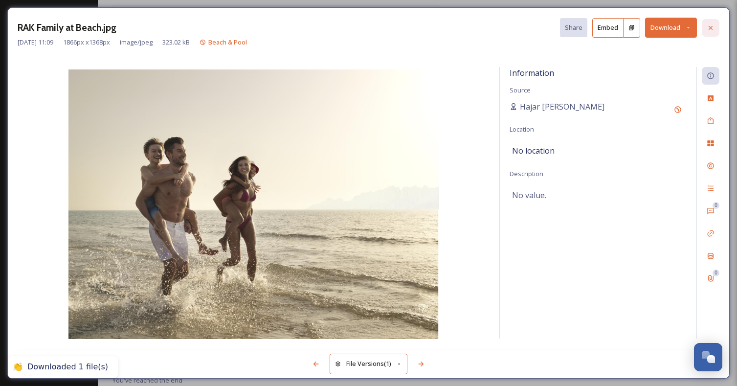
click at [714, 30] on icon at bounding box center [710, 28] width 8 height 8
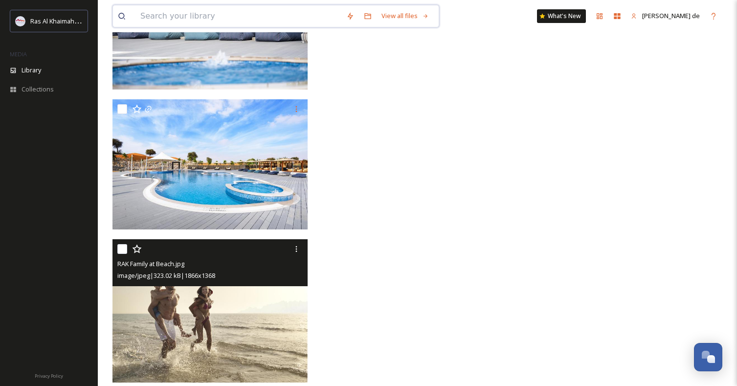
click at [197, 16] on input at bounding box center [238, 16] width 206 height 22
paste input "Anantara Mina Al Arab"
type input "Anantara Mina Al Arab"
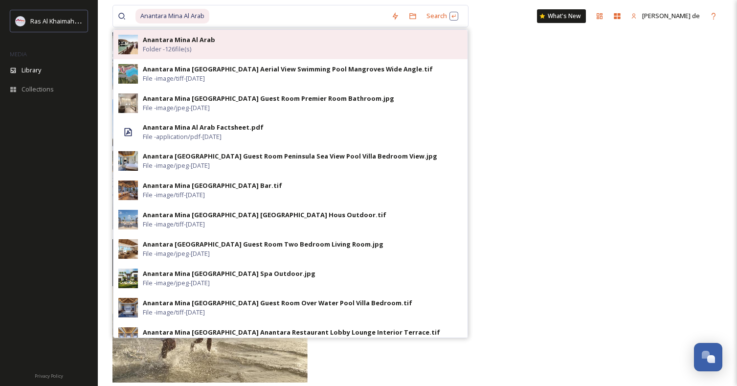
click at [227, 50] on div "Anantara Mina Al Arab Folder - 126 file(s)" at bounding box center [303, 44] width 320 height 19
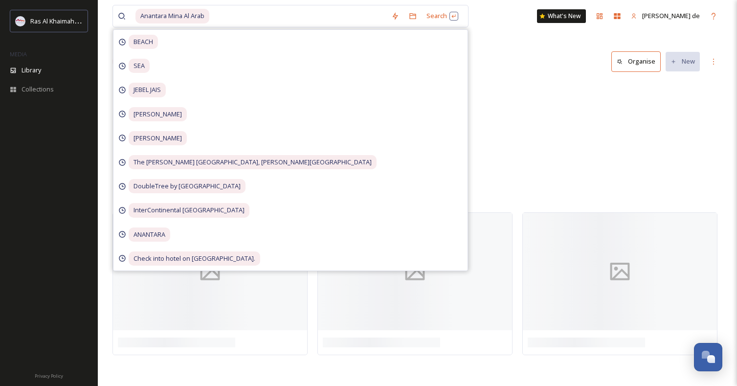
click at [554, 110] on div "Lifestyle [PERSON_NAME] 20 items" at bounding box center [417, 156] width 610 height 112
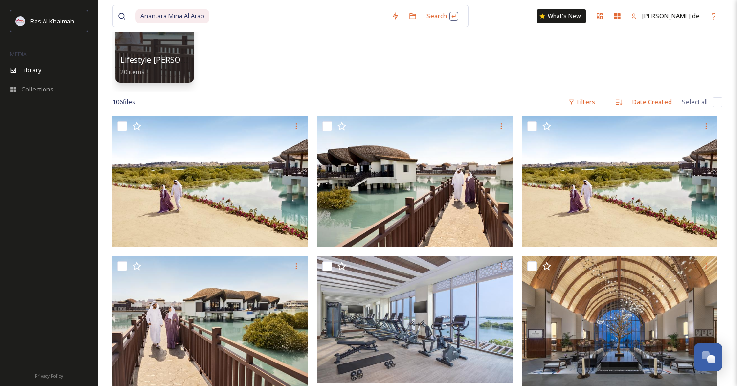
scroll to position [124, 0]
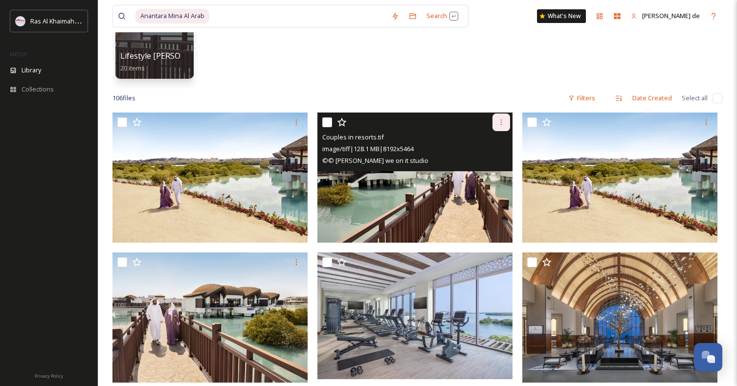
click at [499, 122] on icon at bounding box center [501, 122] width 8 height 8
click at [489, 166] on span "Download" at bounding box center [490, 162] width 30 height 9
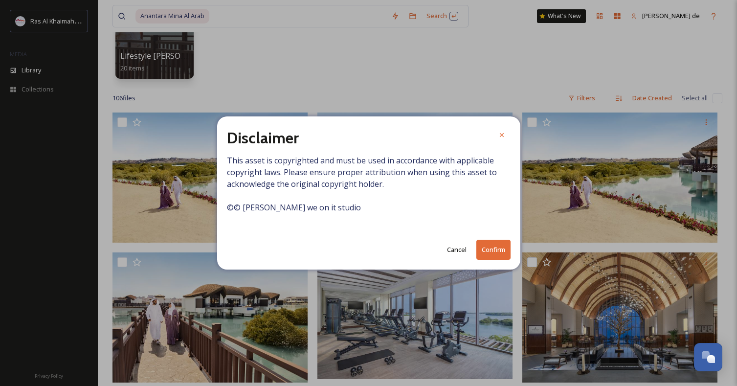
click at [502, 238] on div "Disclaimer This asset is copyrighted and must be used in accordance with applic…" at bounding box center [368, 192] width 303 height 153
click at [500, 243] on button "Confirm" at bounding box center [493, 250] width 34 height 20
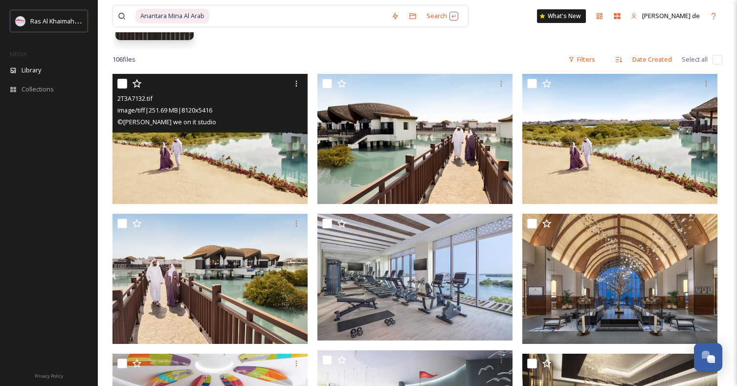
scroll to position [171, 0]
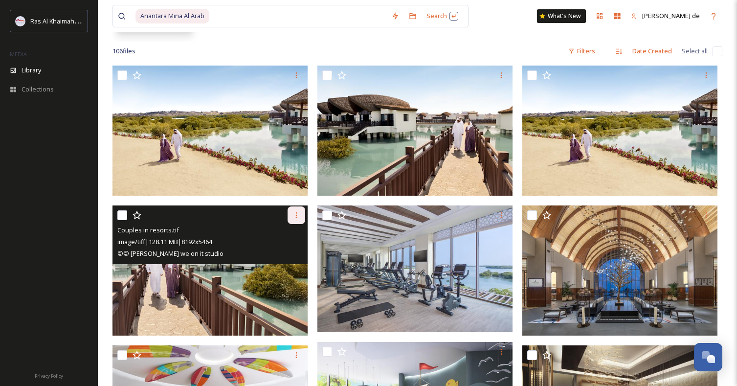
click at [298, 216] on icon at bounding box center [296, 215] width 8 height 8
click at [297, 252] on span "Download" at bounding box center [285, 255] width 30 height 9
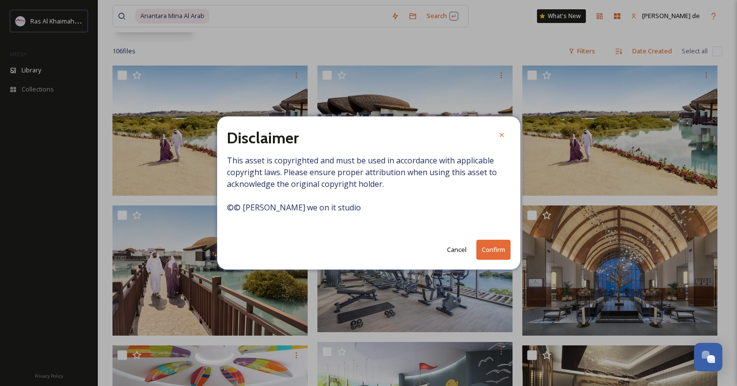
click at [487, 247] on button "Confirm" at bounding box center [493, 250] width 34 height 20
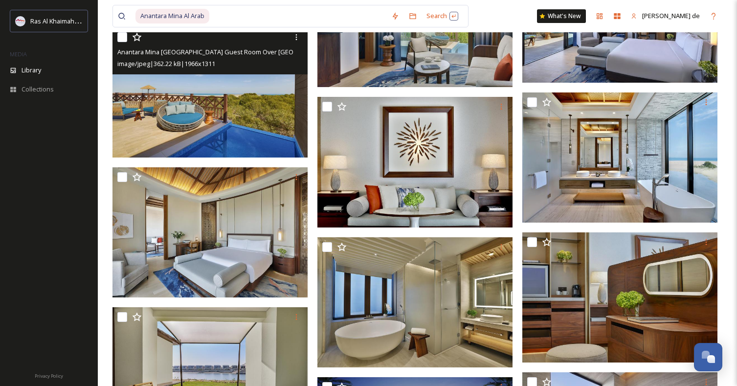
scroll to position [4238, 0]
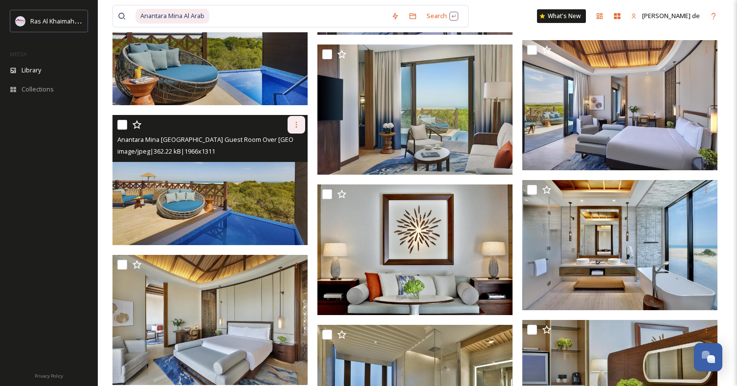
click at [294, 131] on div at bounding box center [296, 125] width 18 height 18
click at [302, 164] on div "Download" at bounding box center [285, 164] width 40 height 19
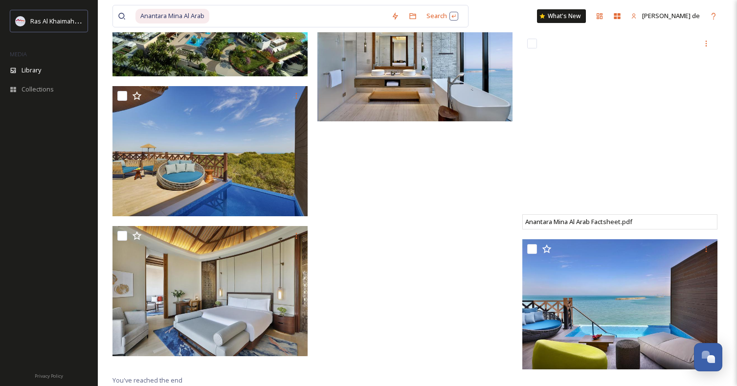
scroll to position [4930, 0]
click at [207, 14] on span "Anantara Mina Al Arab" at bounding box center [172, 16] width 74 height 14
drag, startPoint x: 238, startPoint y: 10, endPoint x: 133, endPoint y: 13, distance: 104.7
click at [133, 13] on div "Anantara Mina Al Arab" at bounding box center [252, 16] width 268 height 22
type input "A"
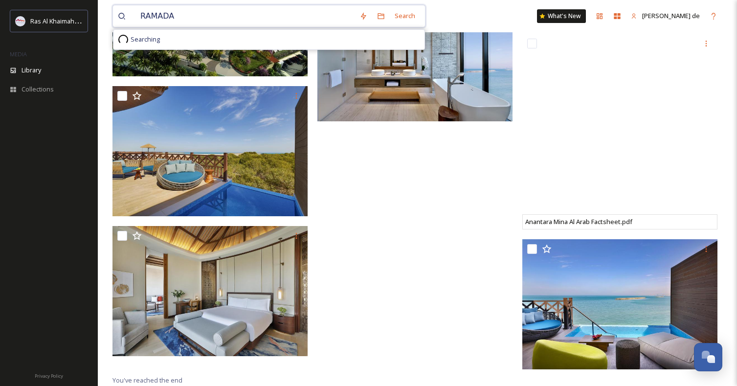
type input "[DATE]"
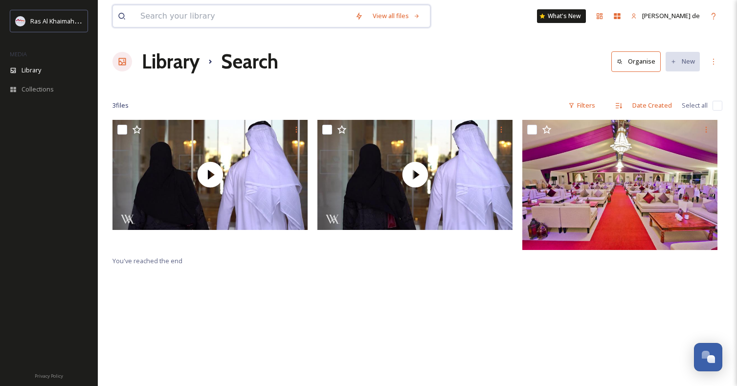
click at [283, 8] on input at bounding box center [242, 16] width 215 height 22
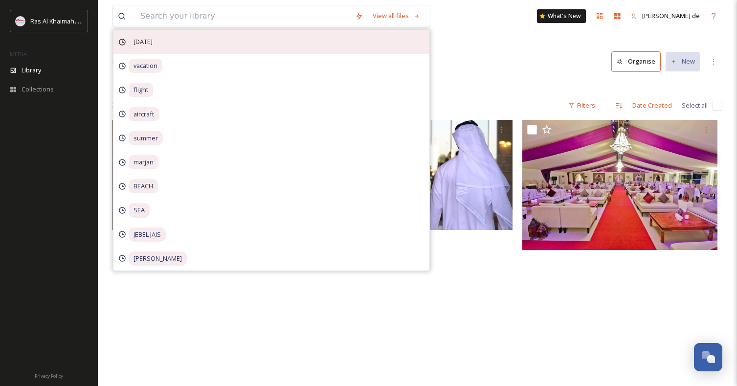
click at [157, 41] on span "[DATE]" at bounding box center [143, 42] width 29 height 14
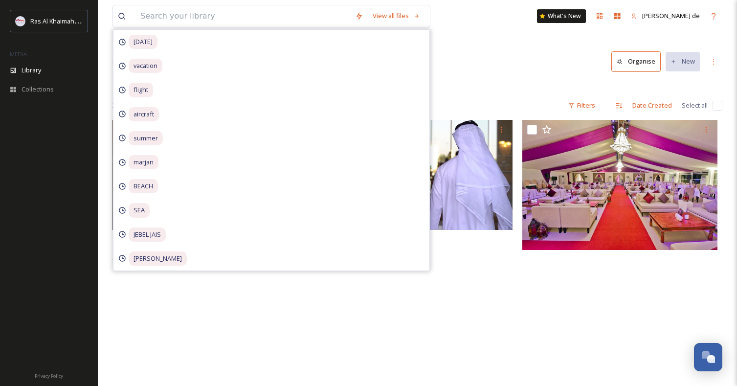
click at [516, 80] on div "View all files [DATE] vacation flight aircraft summer [GEOGRAPHIC_DATA] [GEOGRA…" at bounding box center [417, 253] width 639 height 506
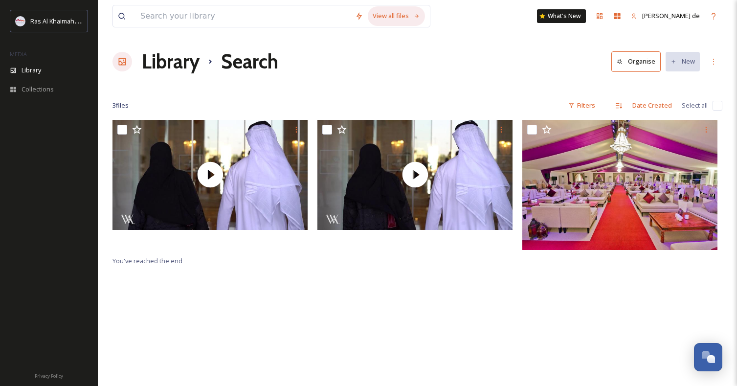
click at [423, 14] on div "View all files" at bounding box center [396, 15] width 57 height 19
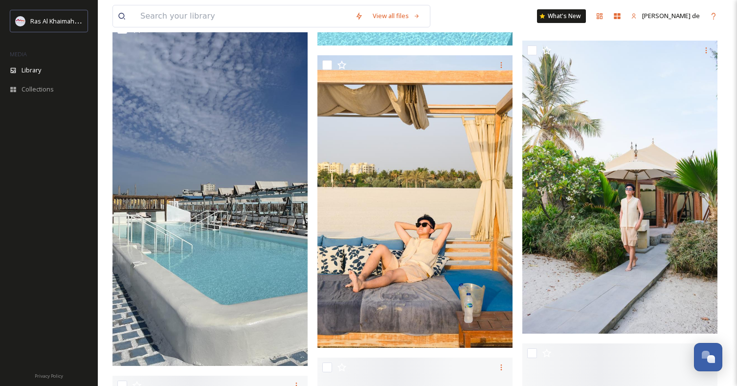
scroll to position [2369, 0]
